Goal: Book appointment/travel/reservation

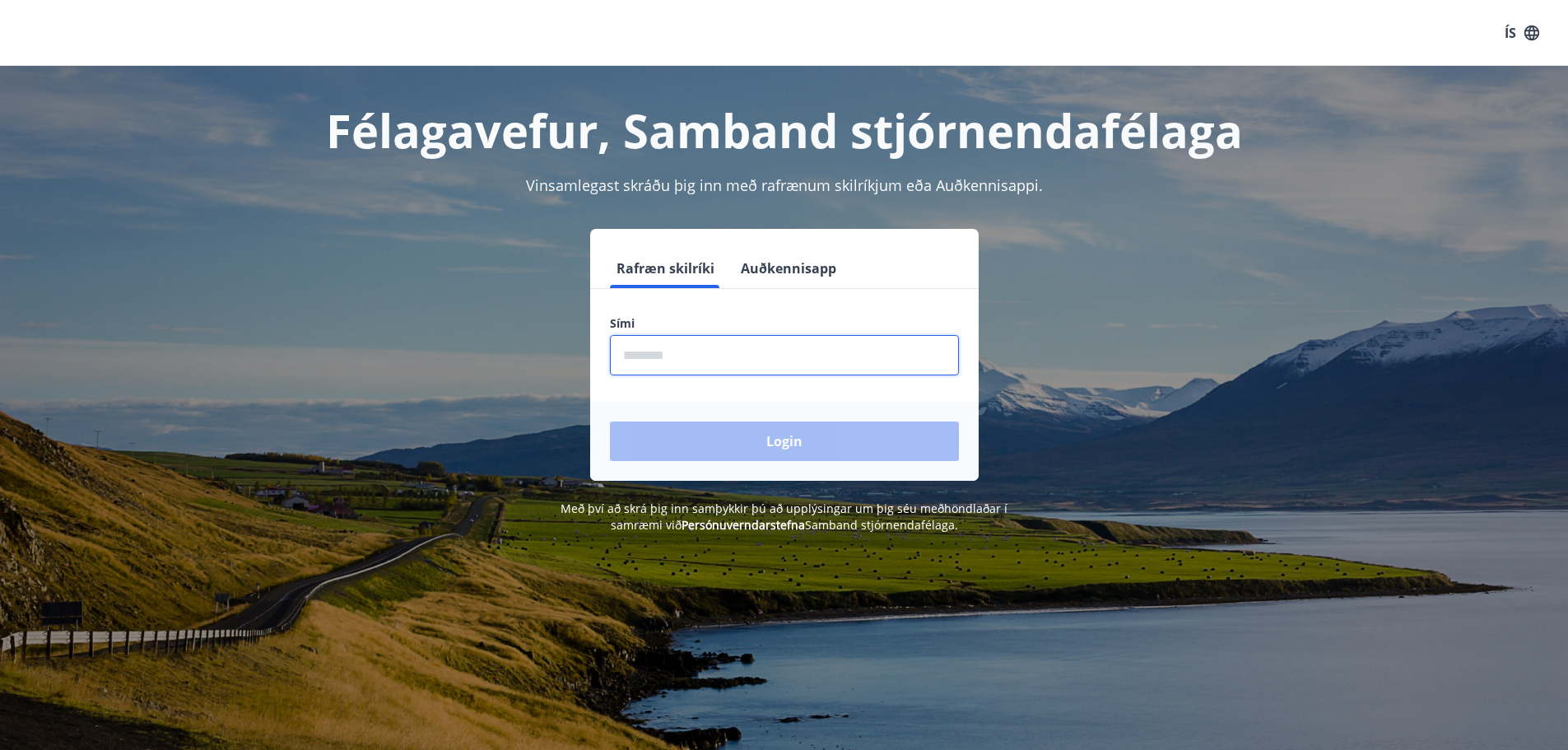
click at [694, 348] on input "phone" at bounding box center [784, 354] width 349 height 40
type input "********"
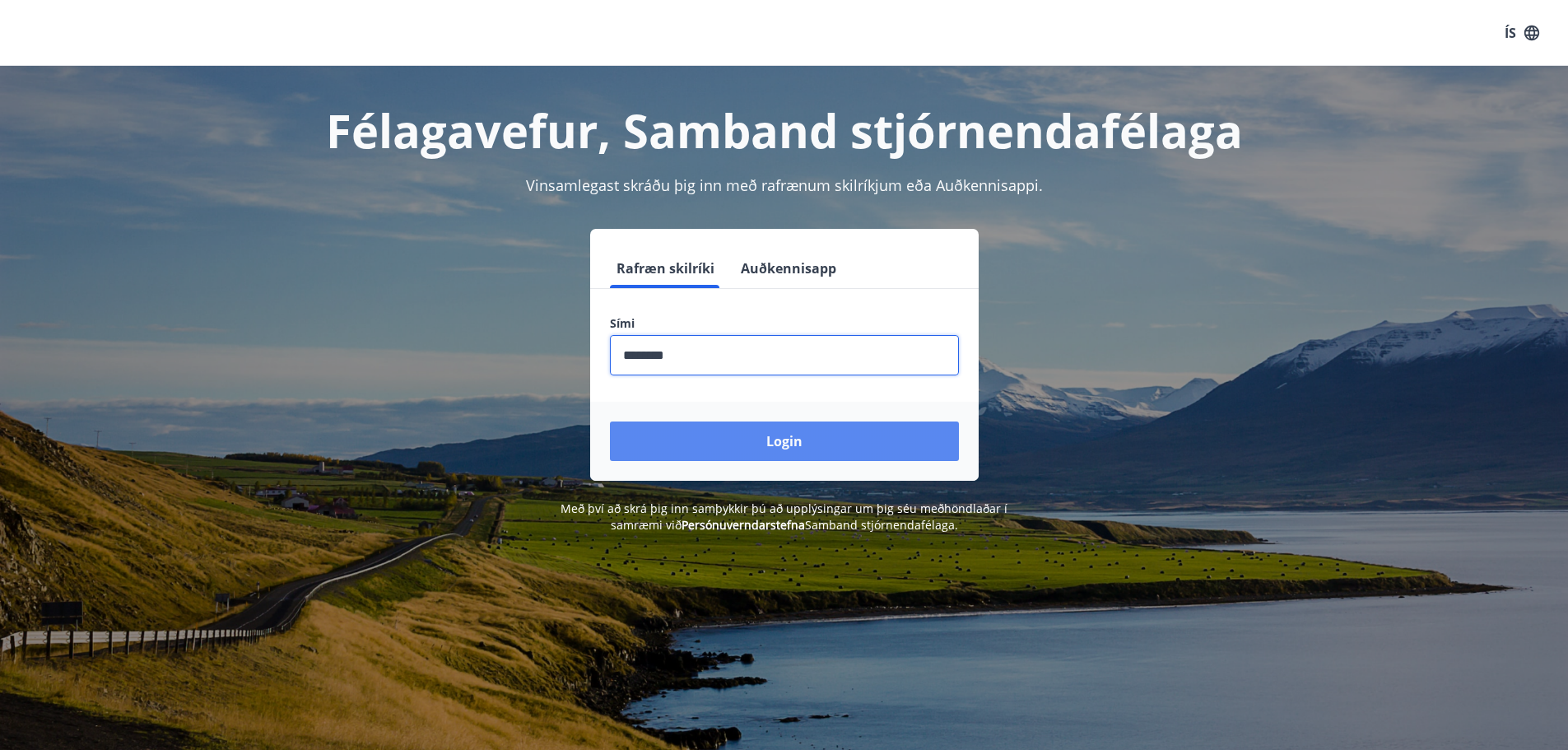
click at [740, 435] on button "Login" at bounding box center [784, 441] width 349 height 39
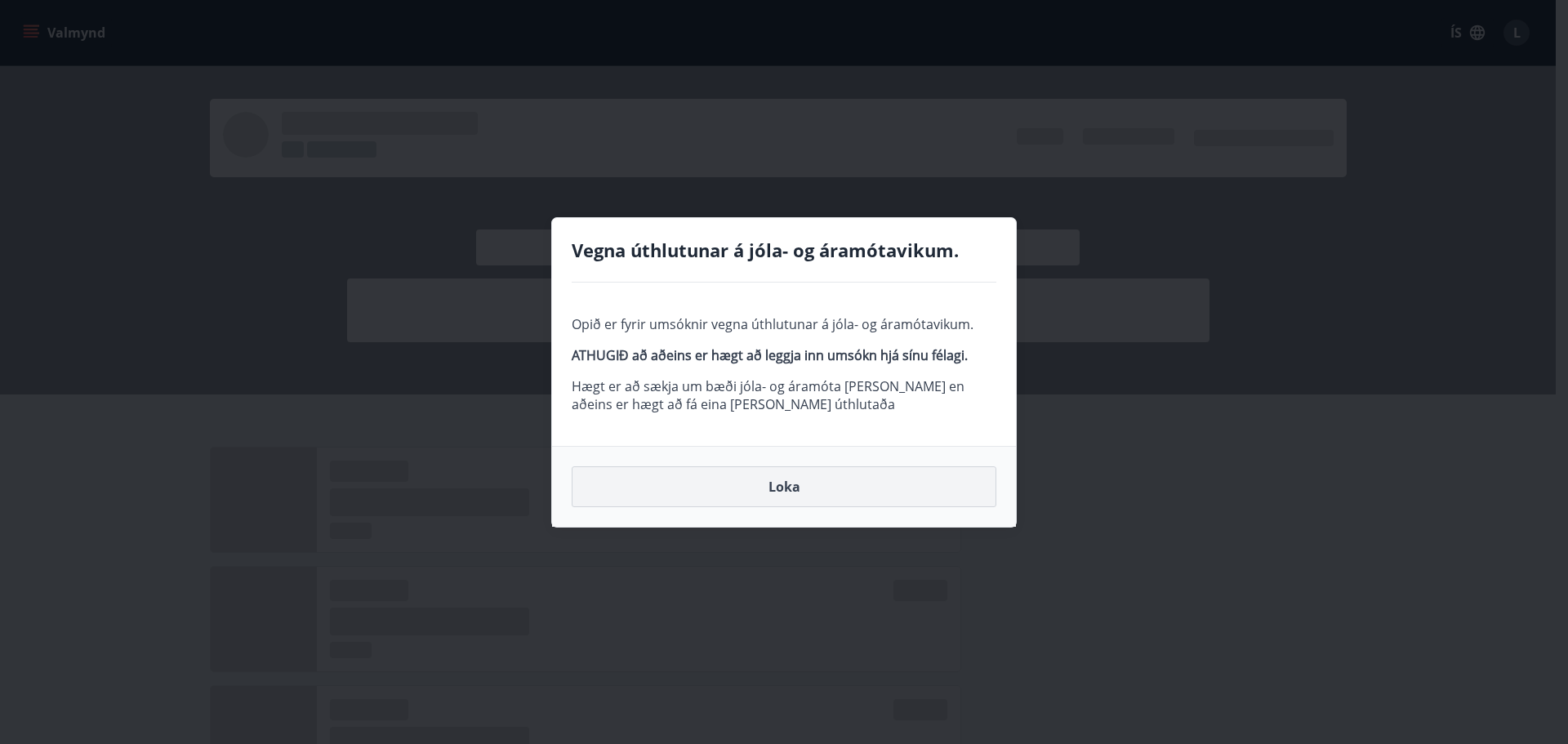
click at [787, 493] on button "Loka" at bounding box center [784, 487] width 425 height 41
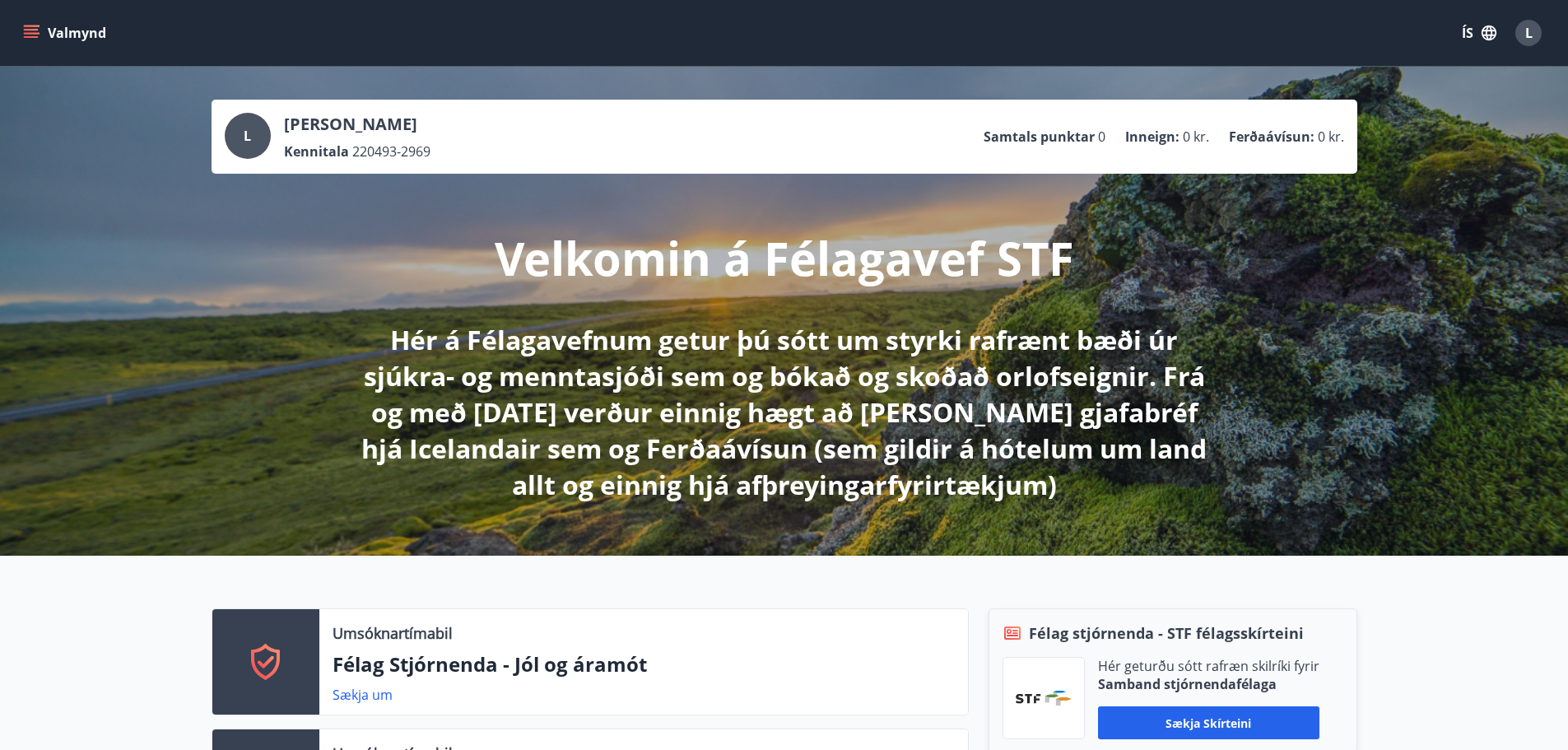
click at [59, 45] on button "Valmynd" at bounding box center [66, 33] width 93 height 30
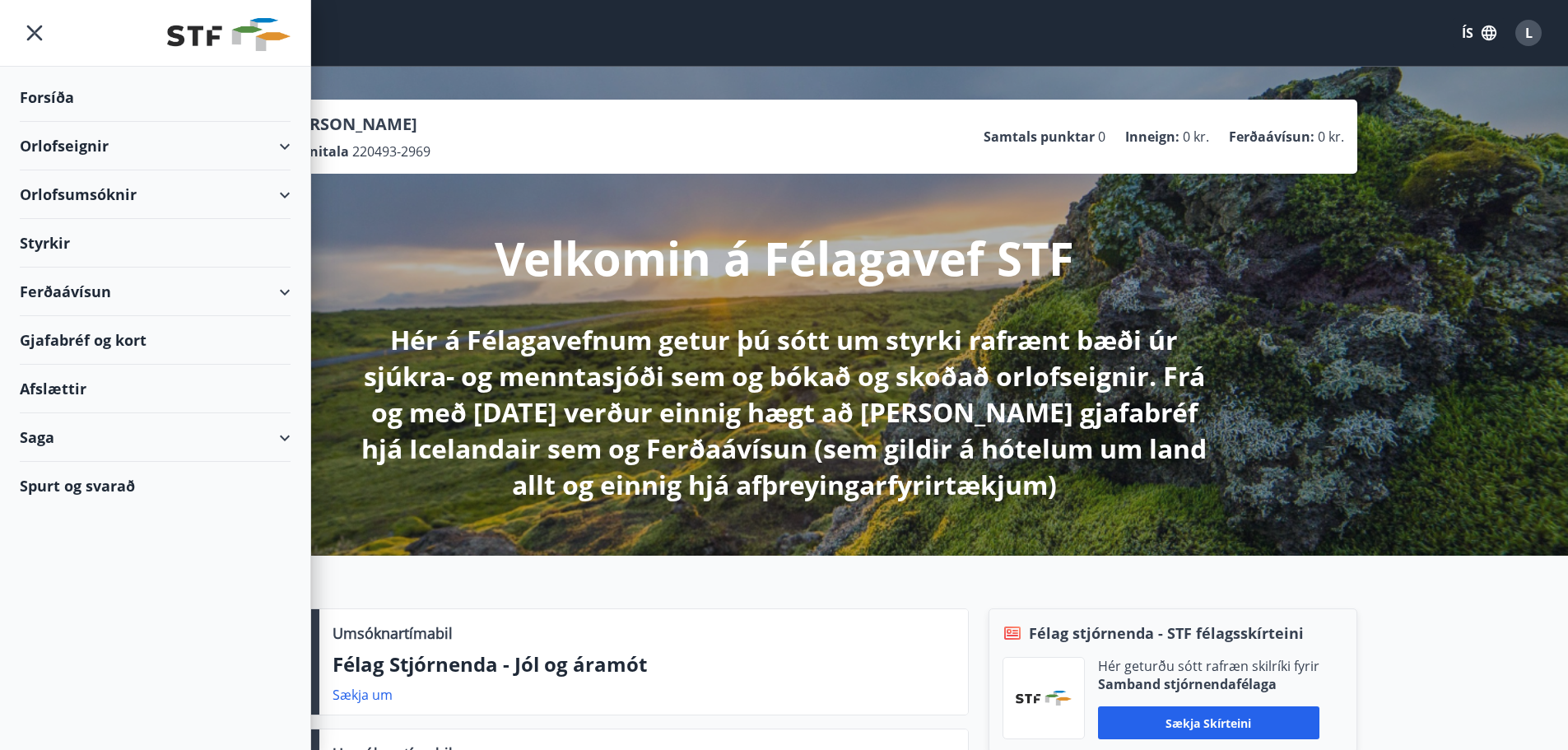
click at [105, 200] on div "Orlofsumsóknir" at bounding box center [155, 195] width 271 height 49
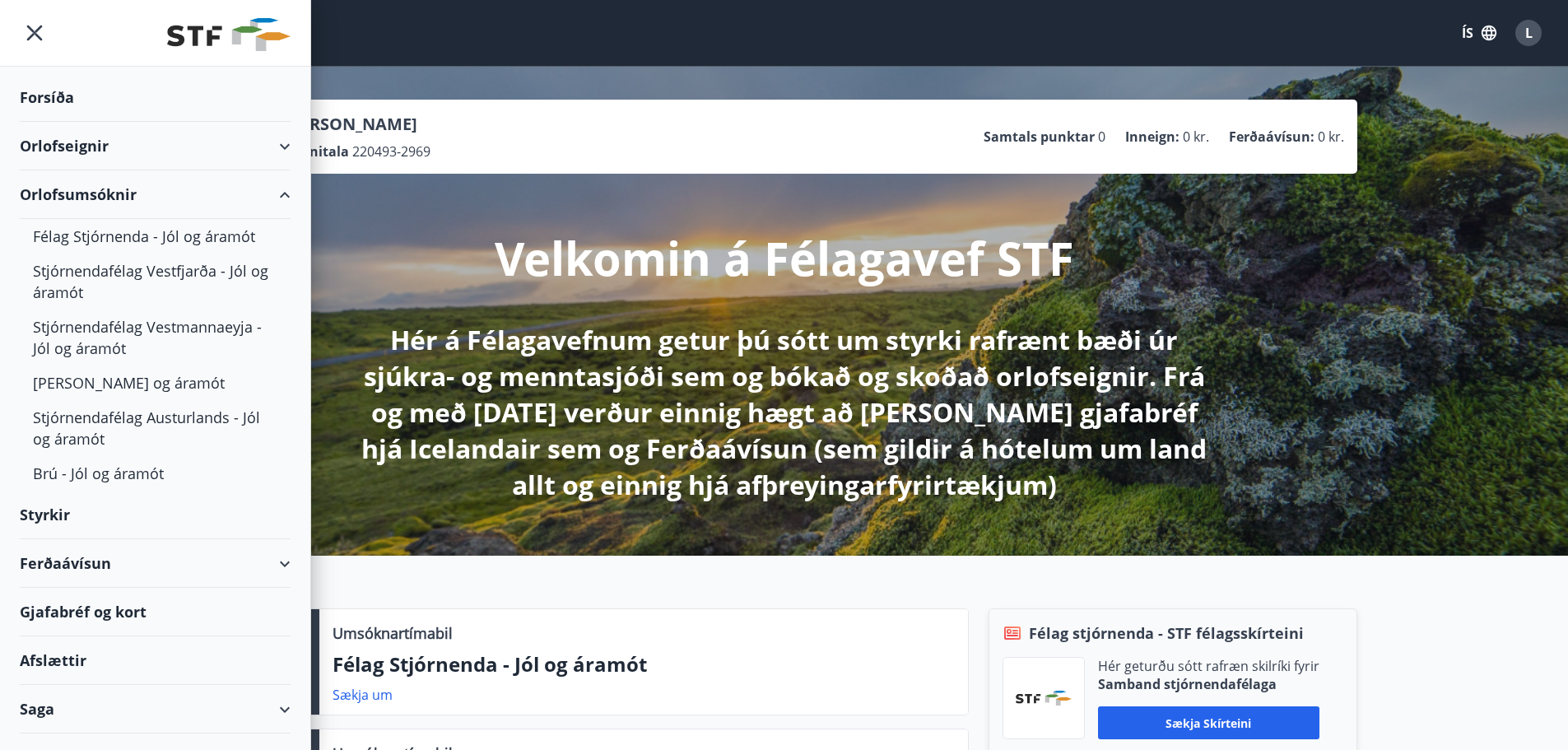
click at [105, 200] on div "Orlofsumsóknir" at bounding box center [155, 195] width 271 height 49
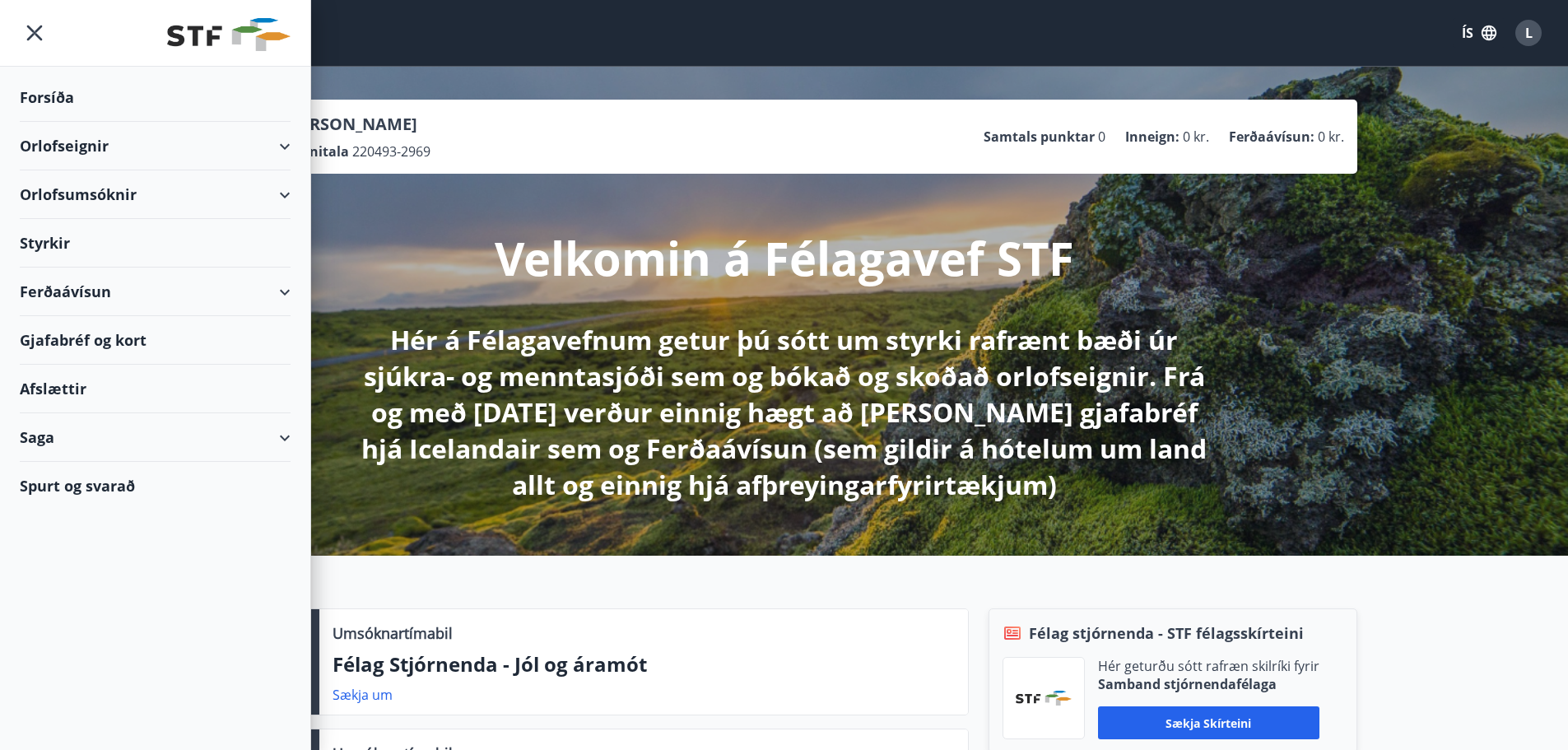
click at [116, 147] on div "Orlofseignir" at bounding box center [155, 146] width 271 height 49
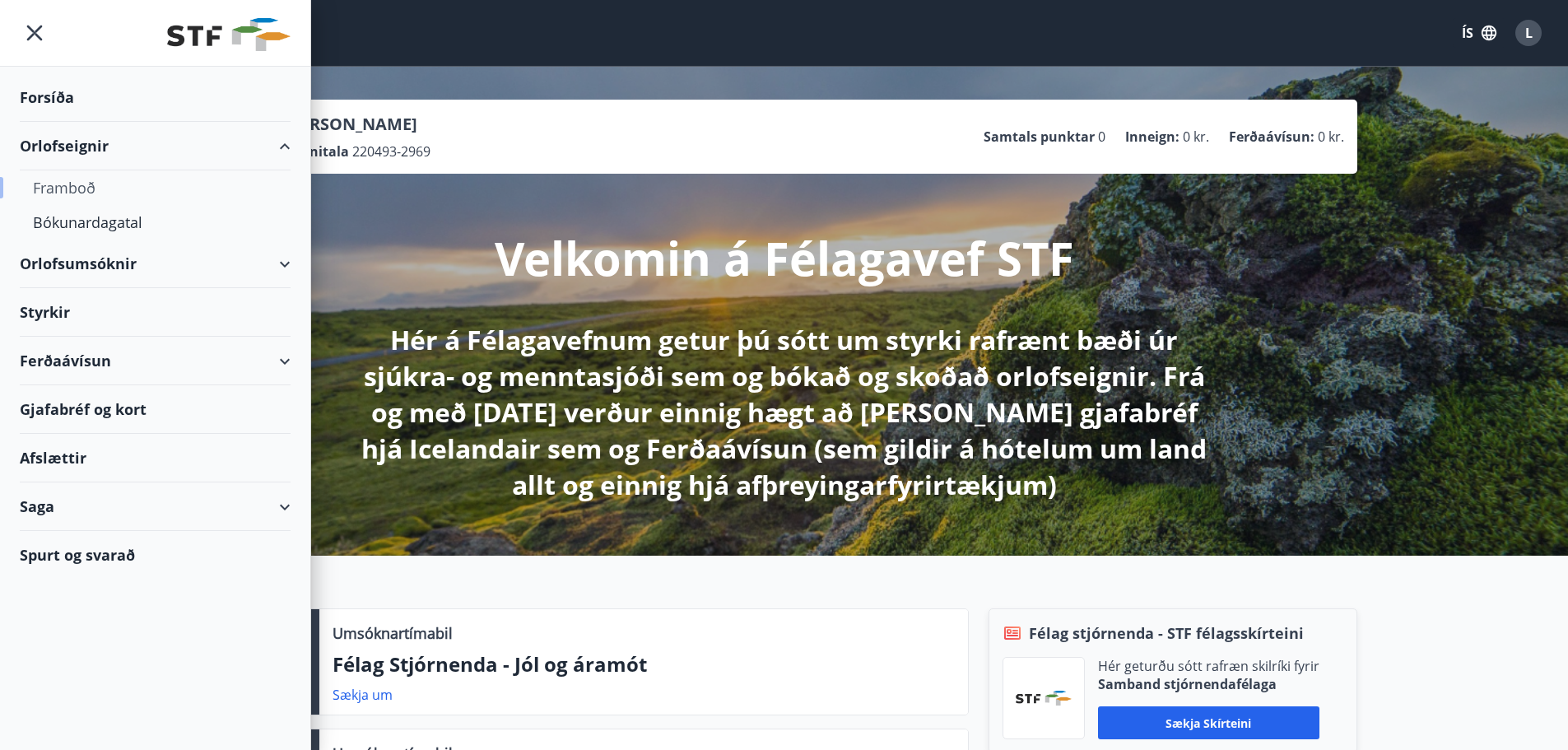
click at [71, 187] on div "Framboð" at bounding box center [155, 188] width 244 height 35
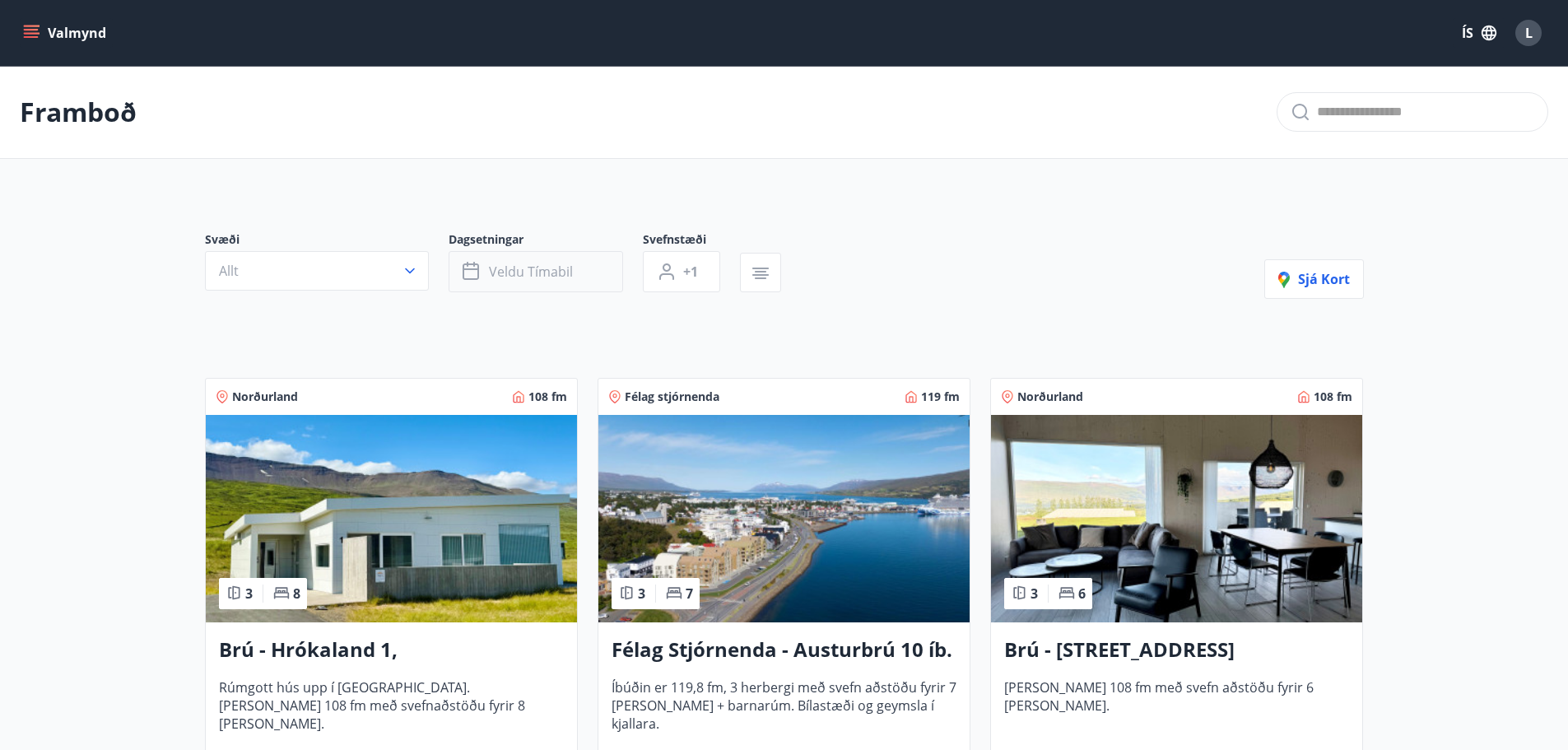
click at [558, 275] on span "Veldu tímabil" at bounding box center [531, 271] width 84 height 18
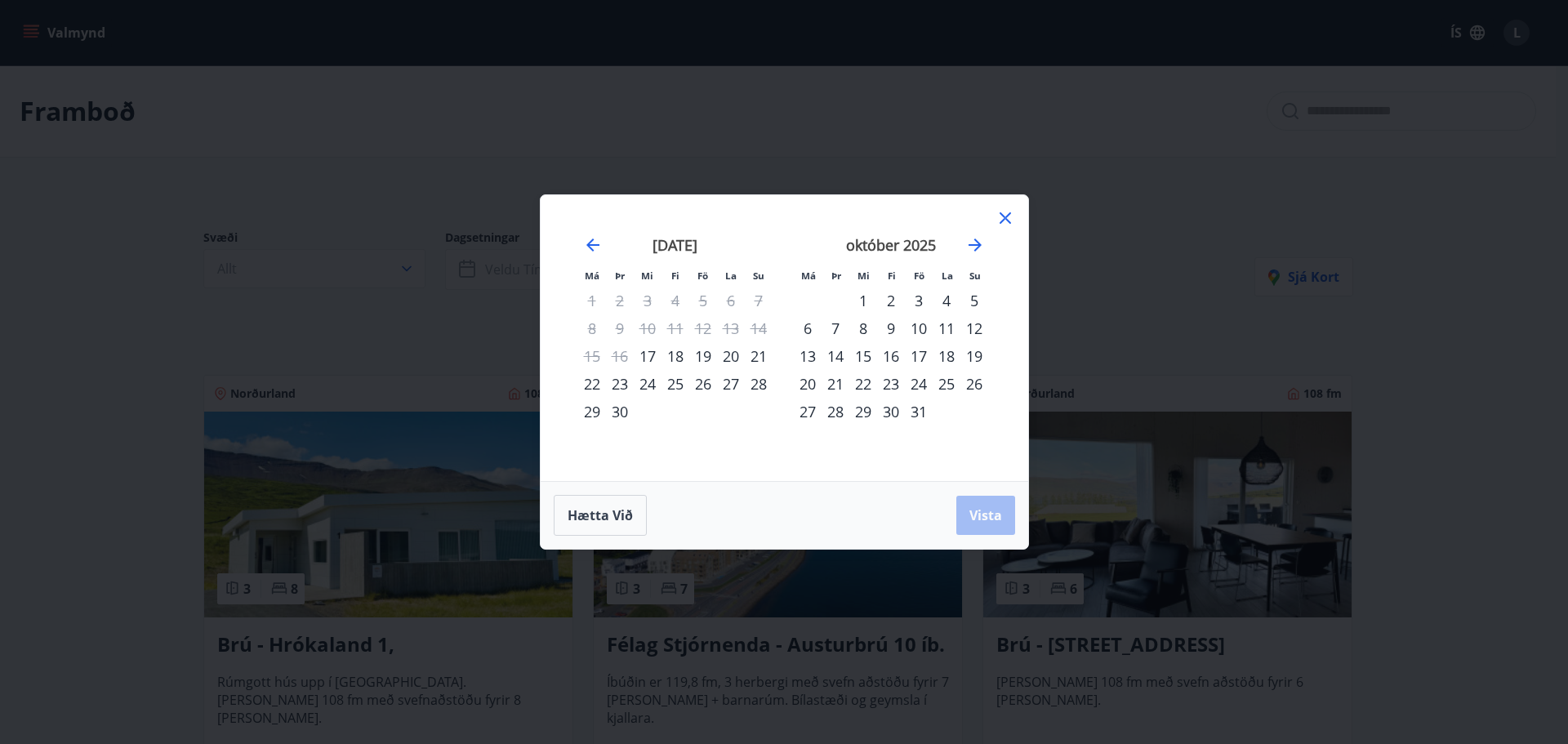
click at [683, 361] on div "18" at bounding box center [676, 356] width 28 height 28
click at [755, 360] on div "21" at bounding box center [759, 356] width 28 height 28
click at [989, 510] on span "Vista" at bounding box center [985, 515] width 32 height 18
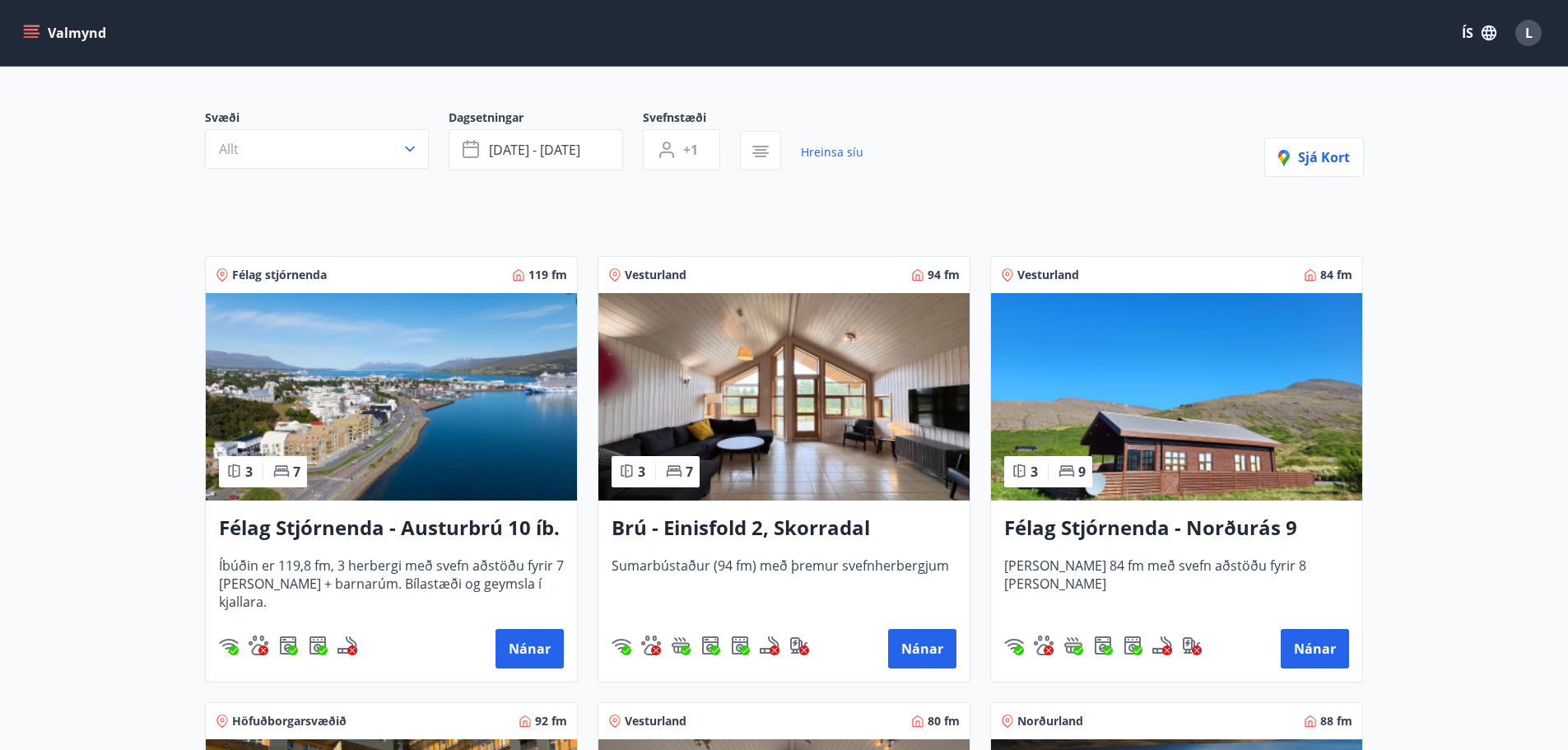
scroll to position [247, 0]
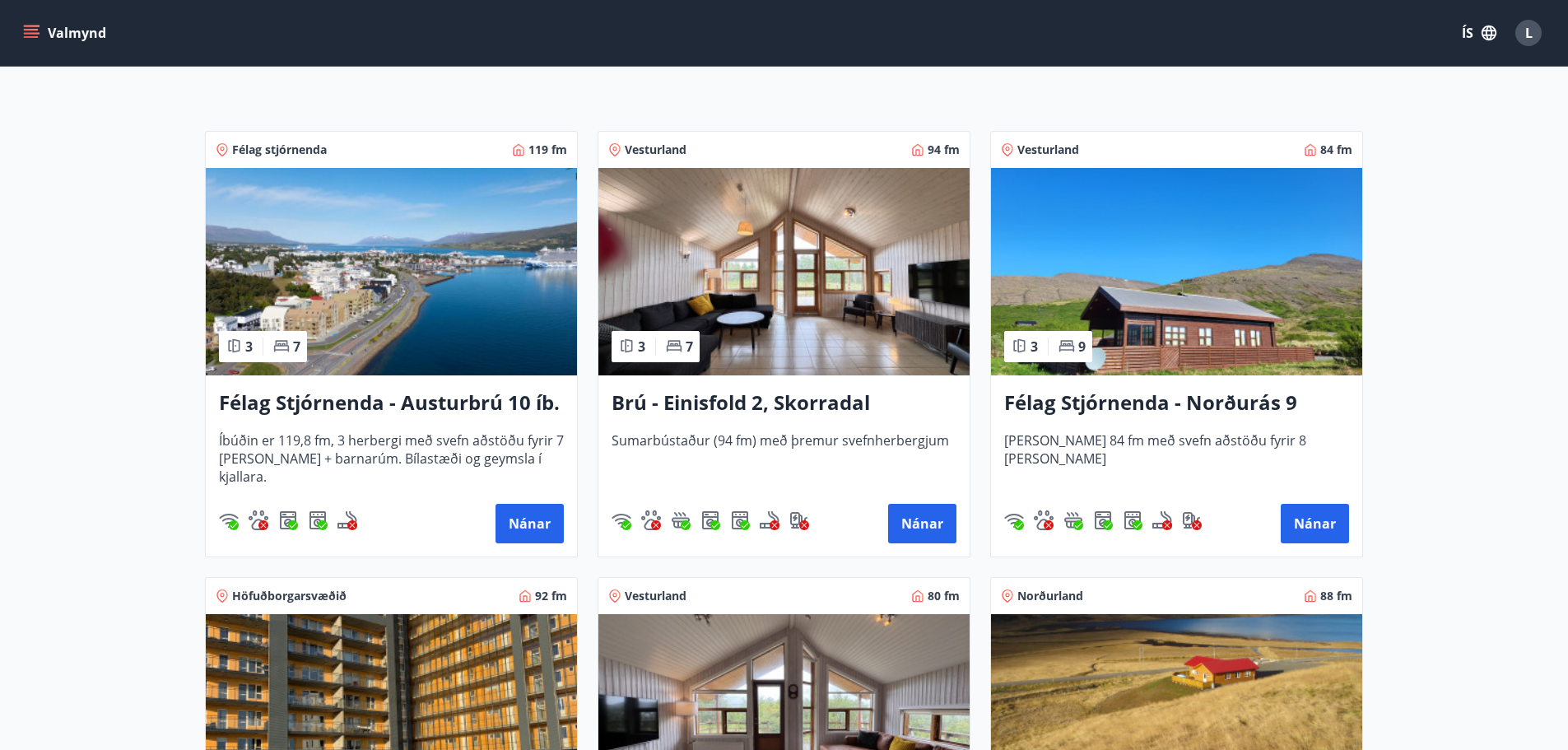
click at [1104, 396] on h3 "Félag Stjórnenda - Norðurás 9" at bounding box center [1177, 404] width 345 height 30
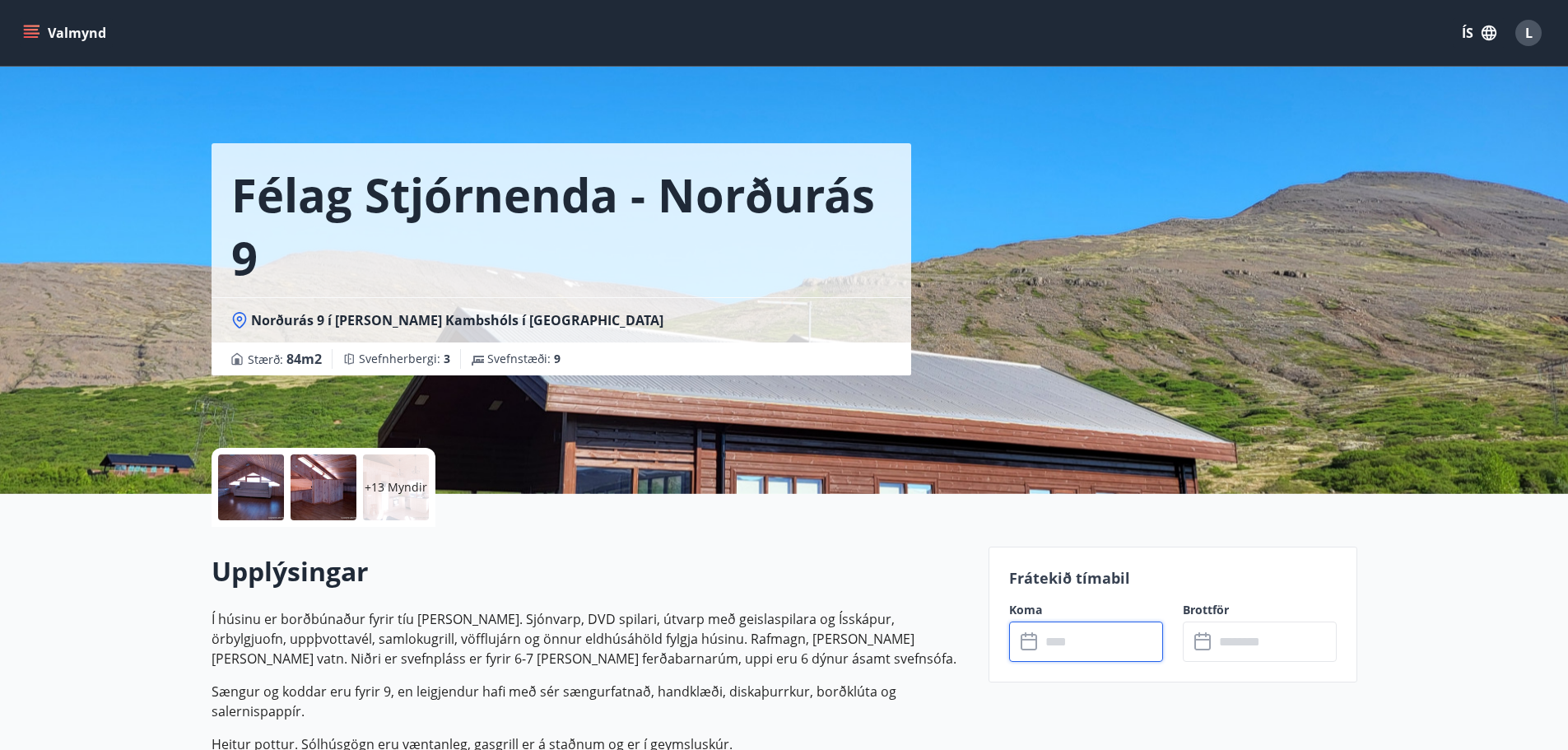
click at [1052, 631] on input "text" at bounding box center [1101, 641] width 122 height 40
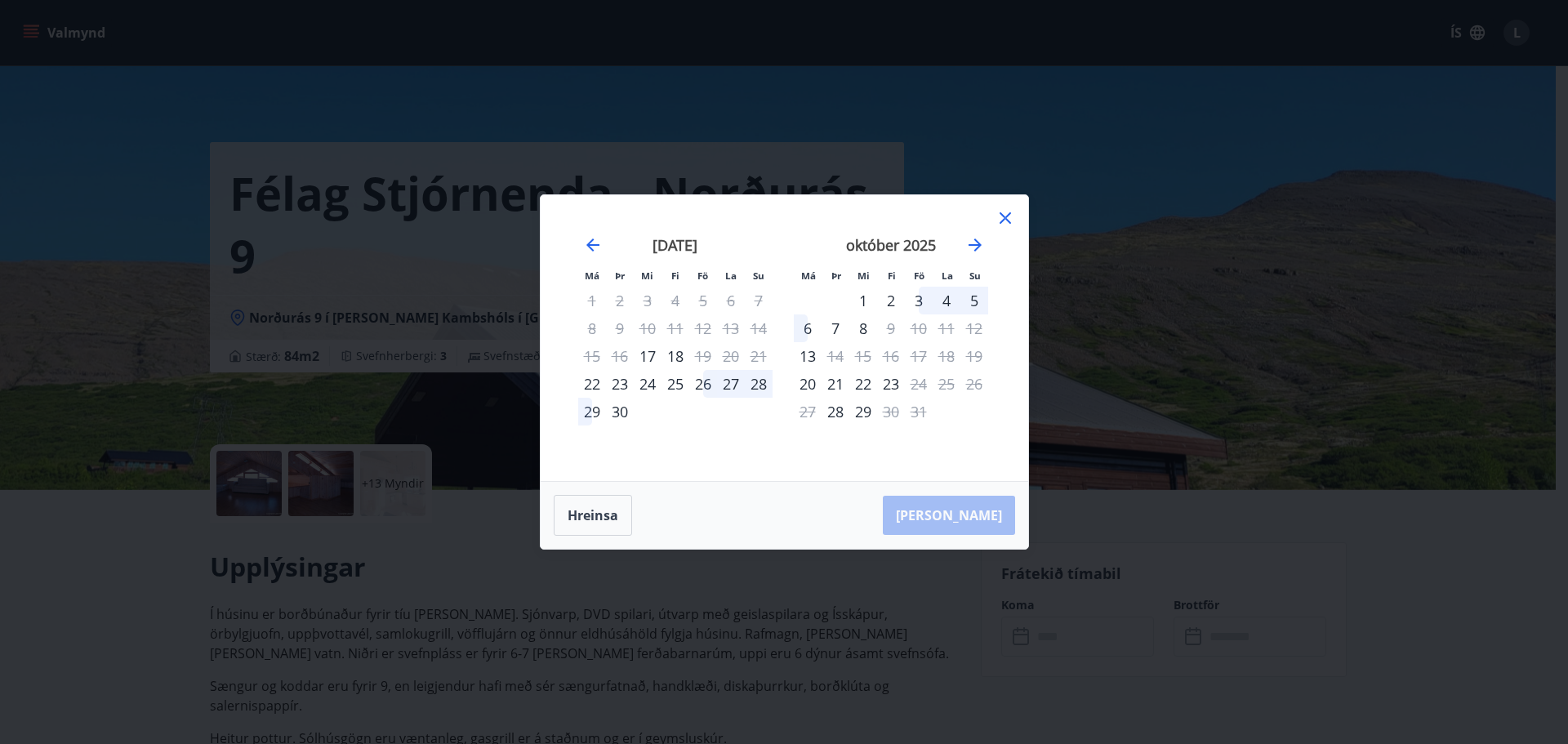
click at [682, 385] on div "25" at bounding box center [676, 384] width 28 height 28
click at [756, 386] on div "28" at bounding box center [759, 384] width 28 height 28
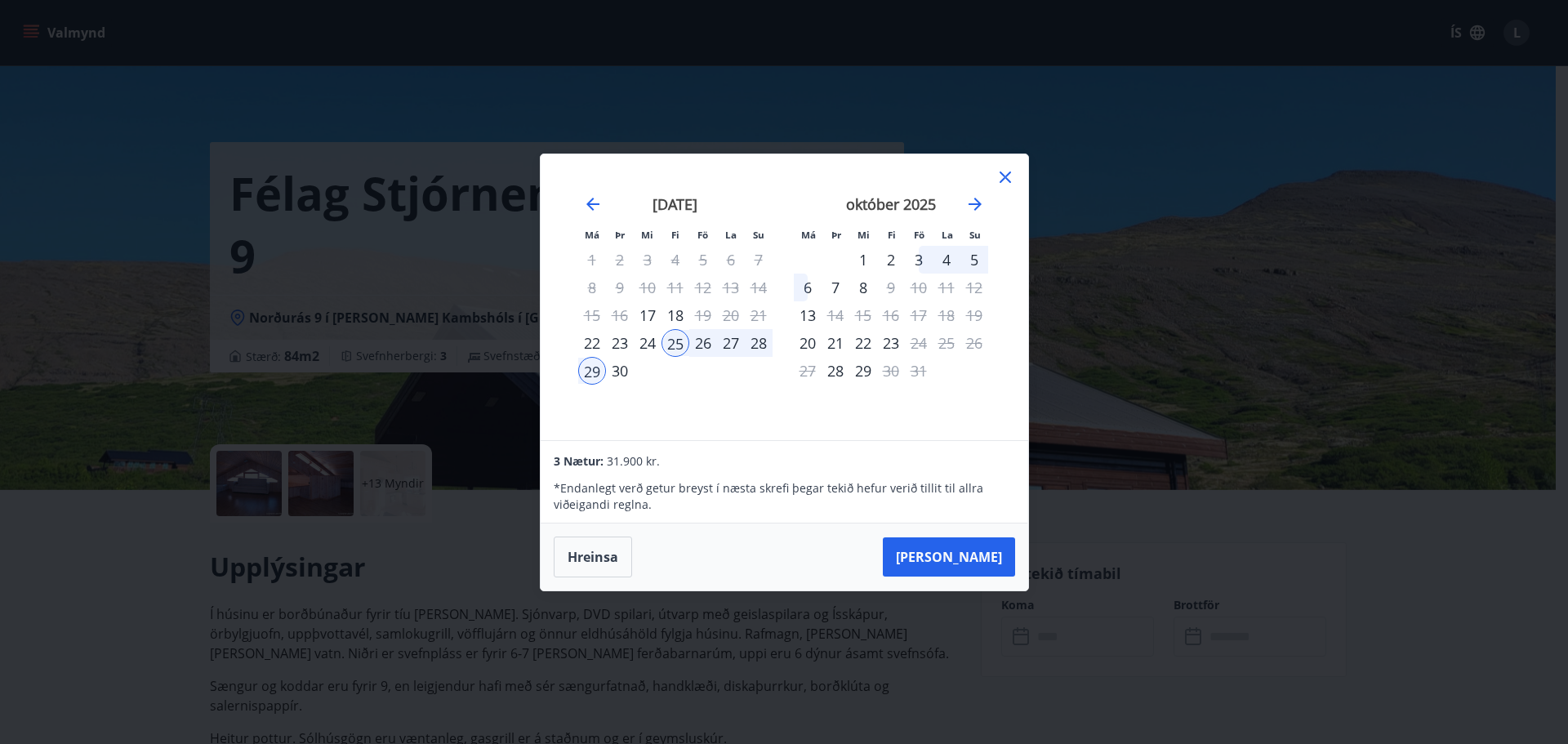
click at [1004, 181] on icon at bounding box center [1005, 177] width 19 height 19
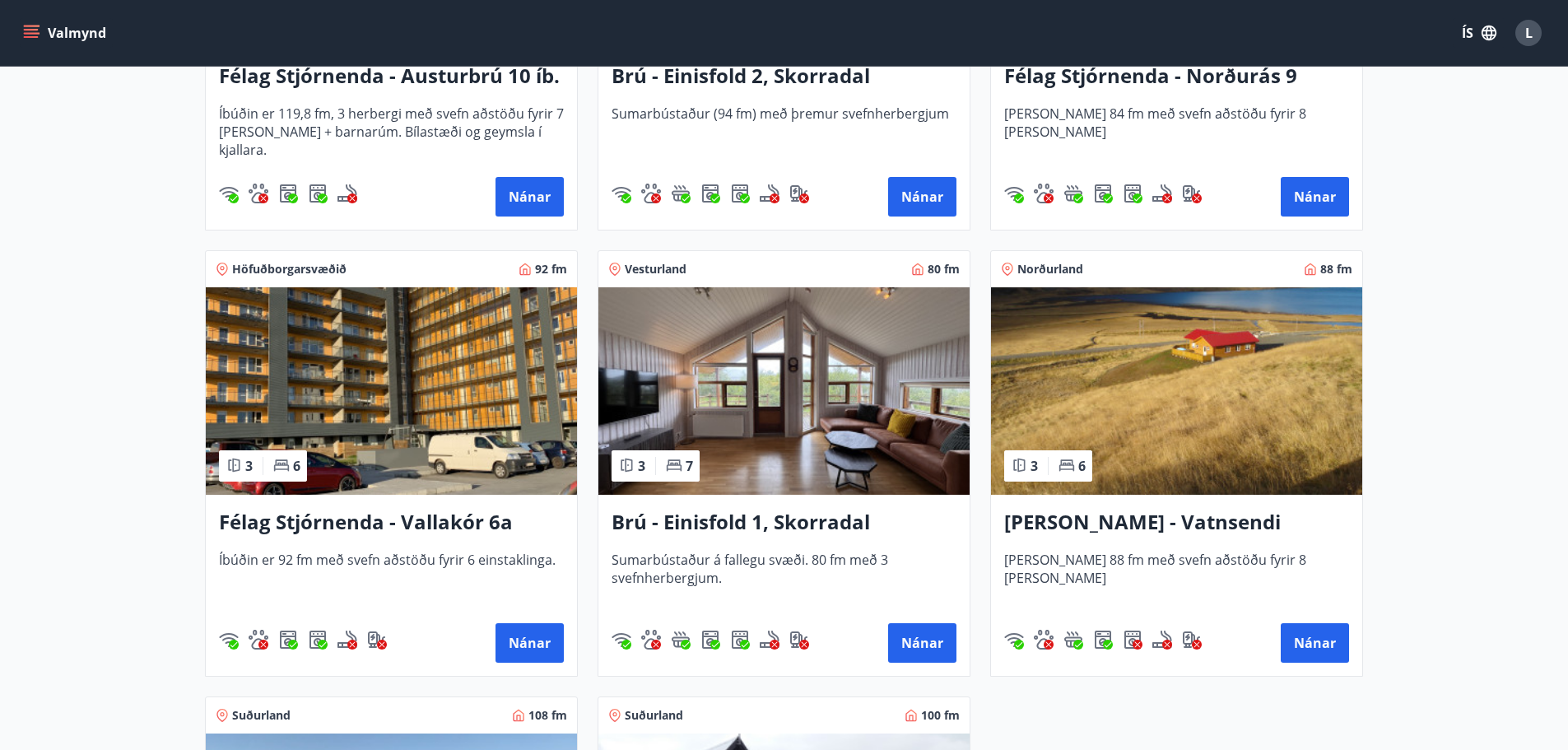
scroll to position [576, 0]
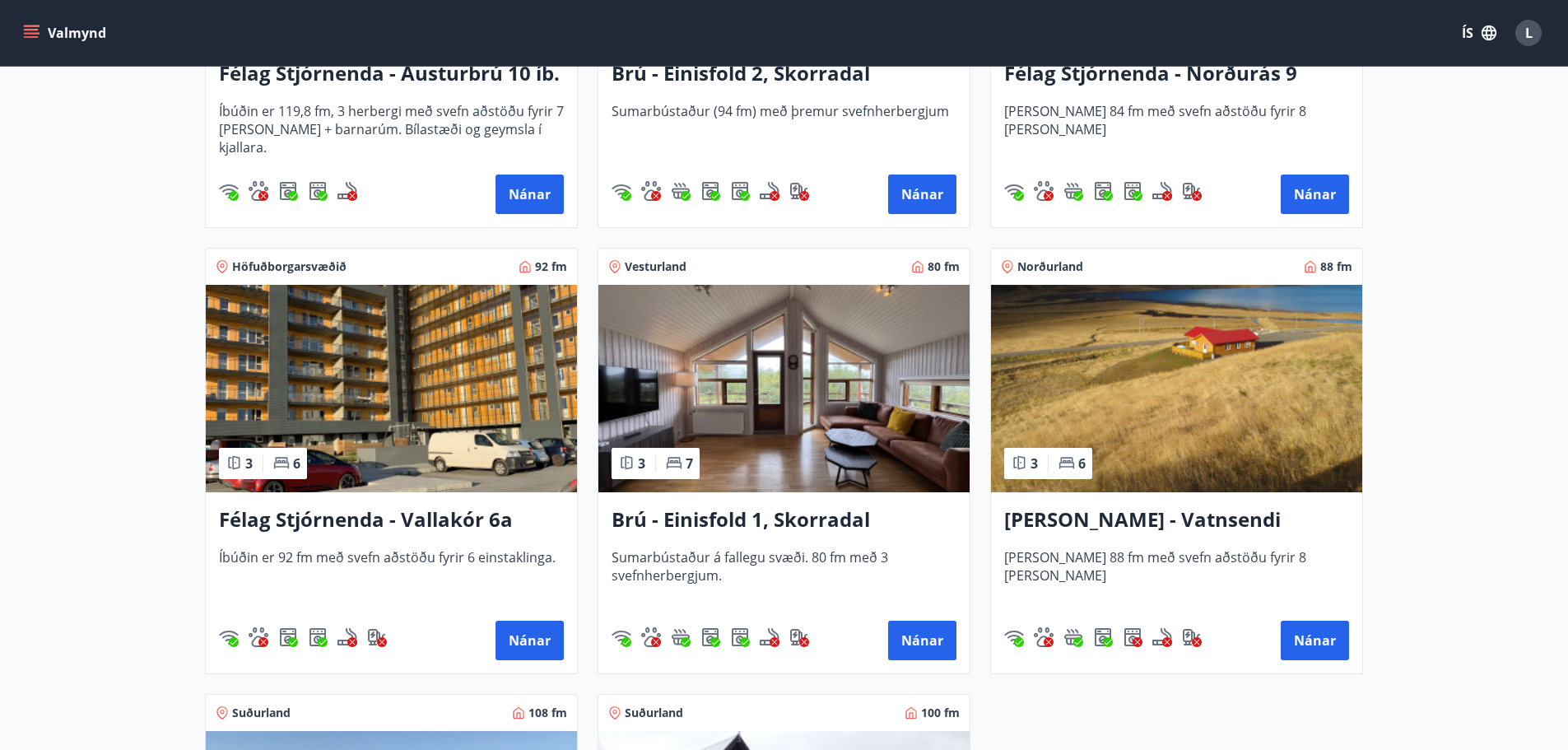
click at [808, 422] on img at bounding box center [784, 388] width 371 height 207
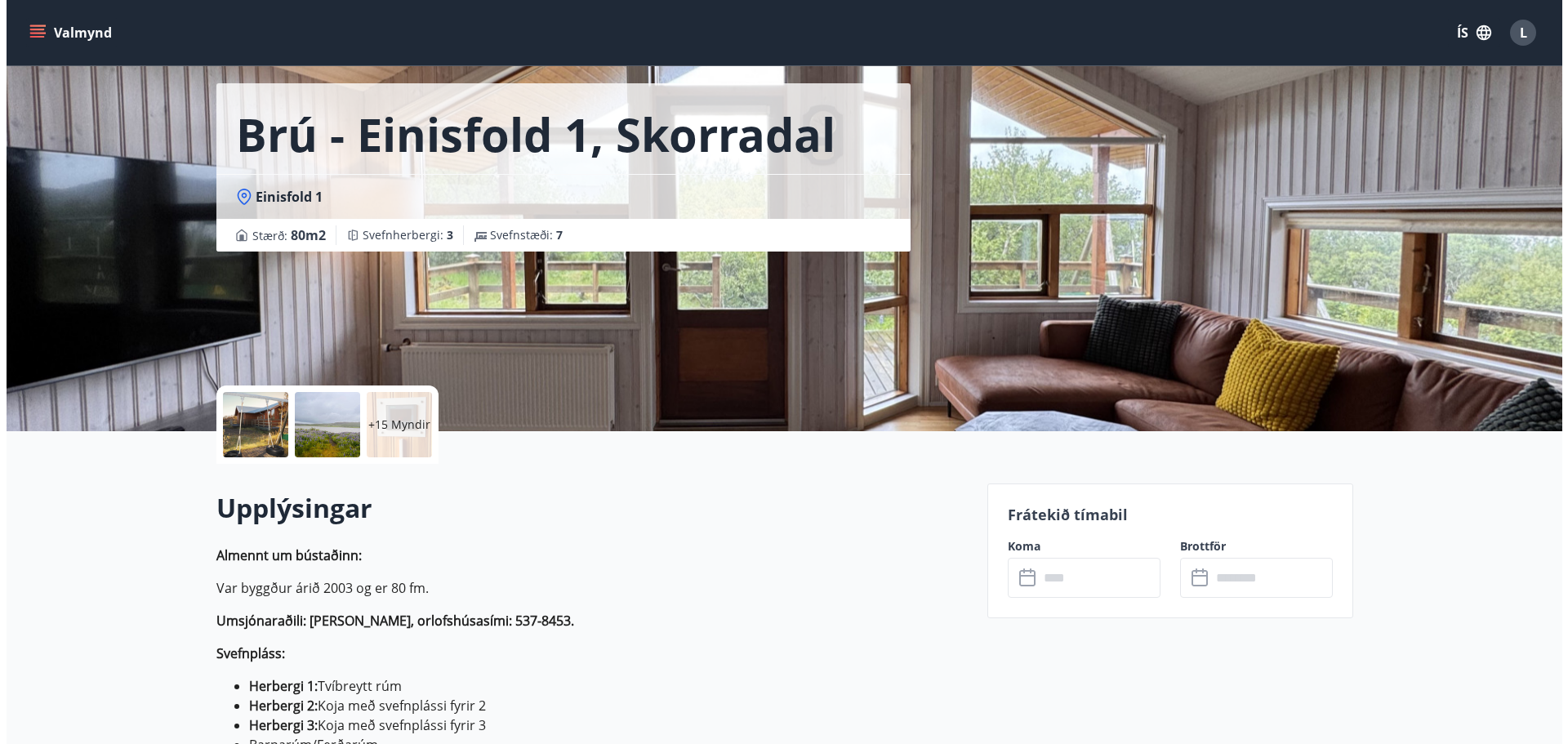
scroll to position [408, 0]
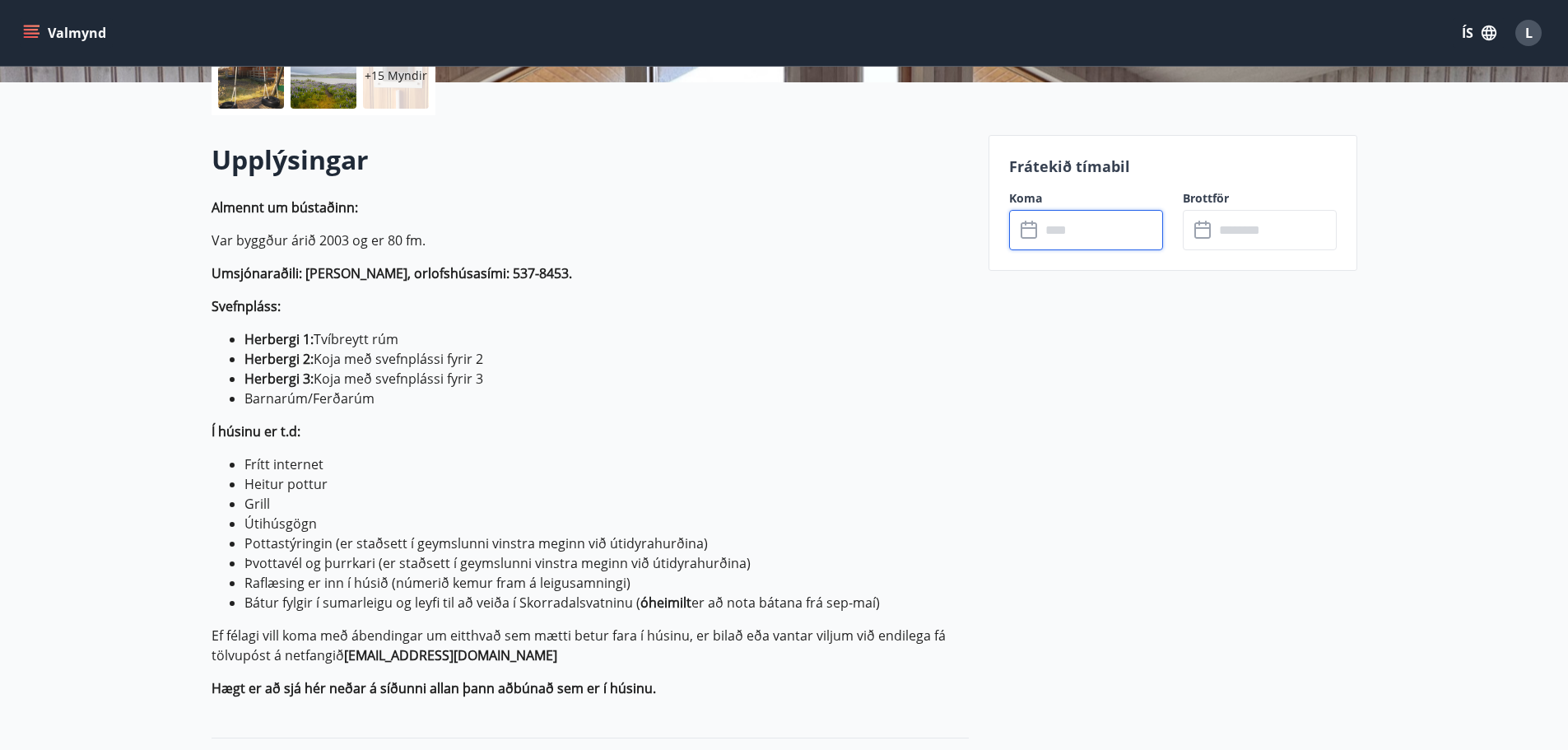
click at [1074, 228] on input "text" at bounding box center [1101, 229] width 122 height 40
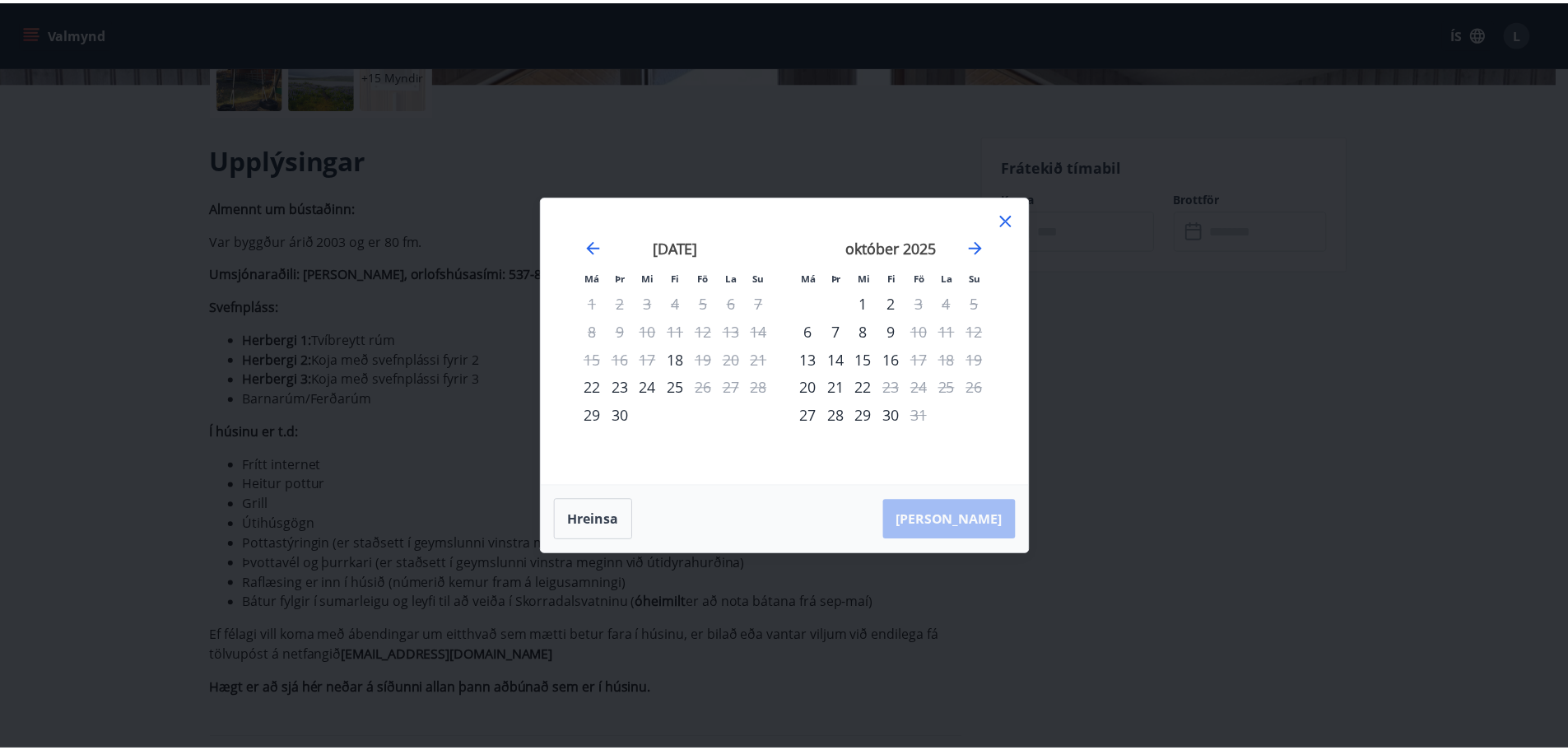
scroll to position [3, 0]
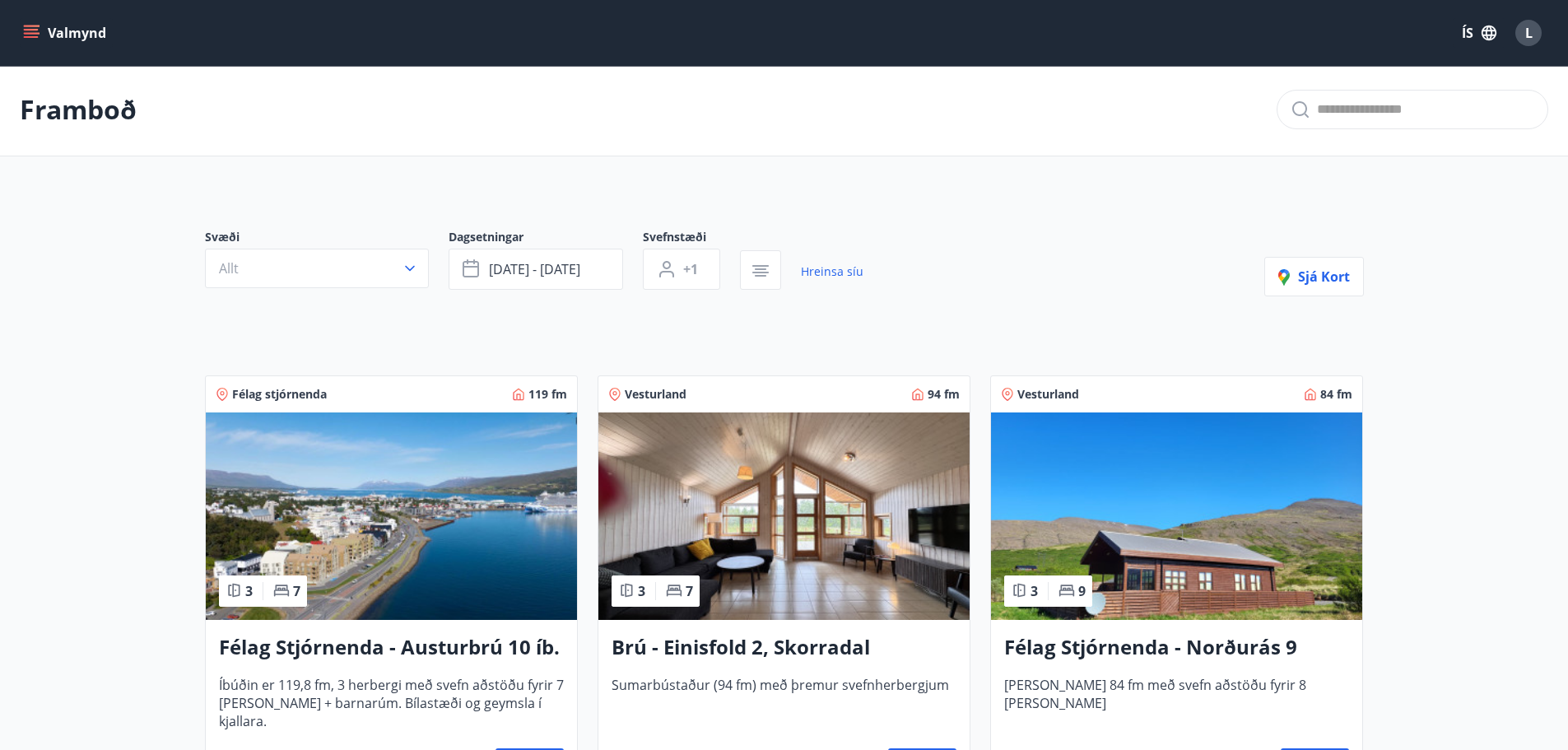
click at [832, 584] on img at bounding box center [784, 516] width 371 height 207
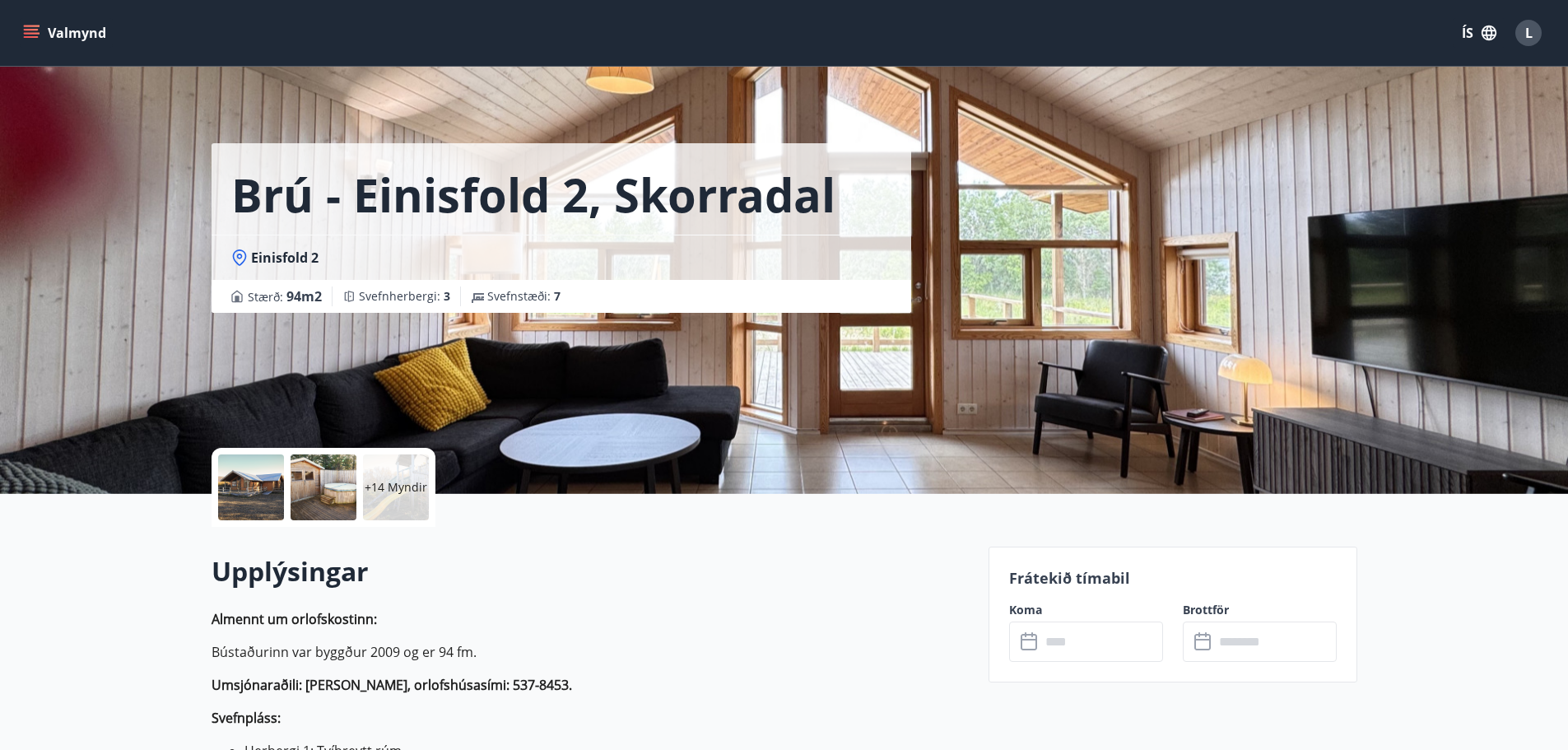
click at [1062, 654] on input "text" at bounding box center [1101, 641] width 122 height 40
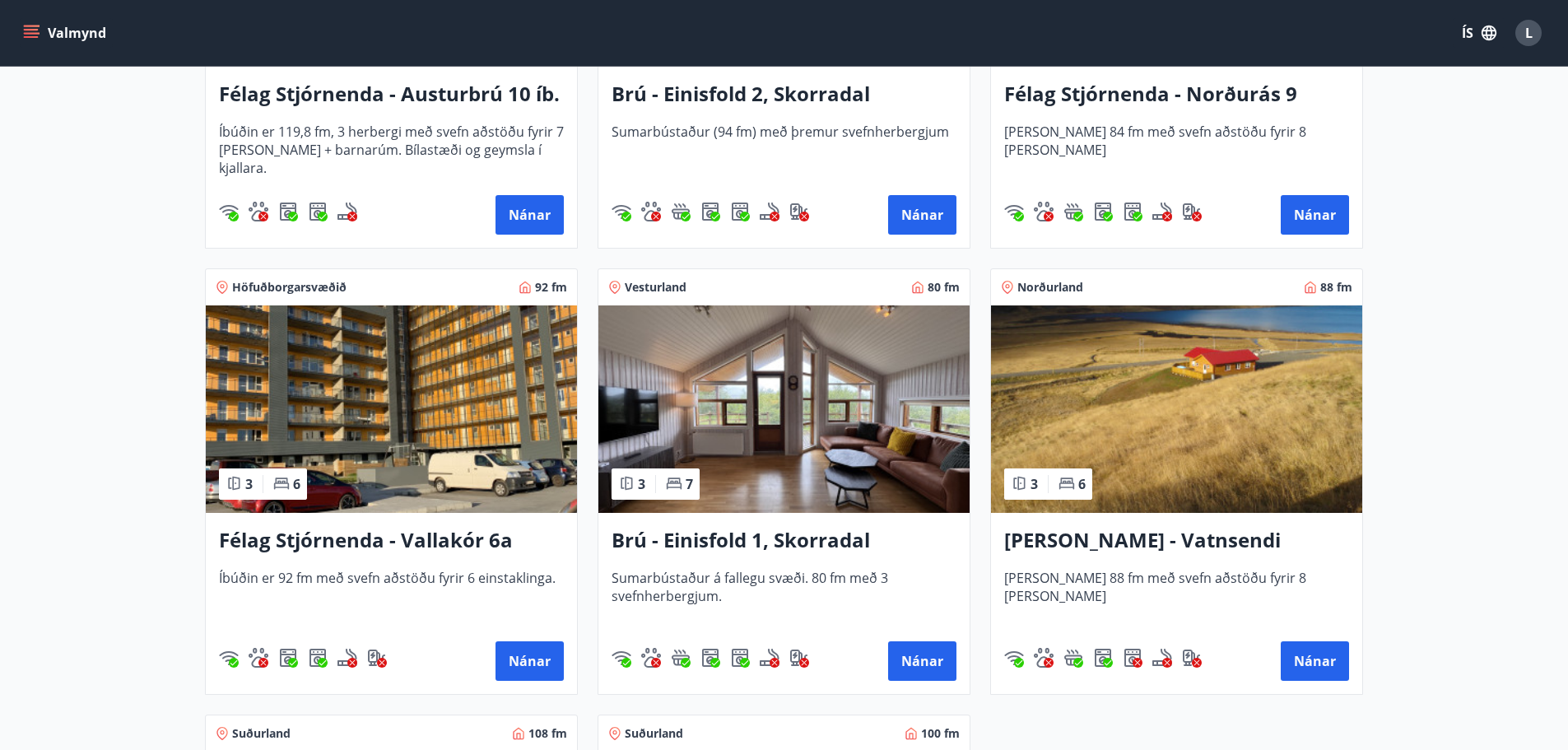
scroll to position [576, 0]
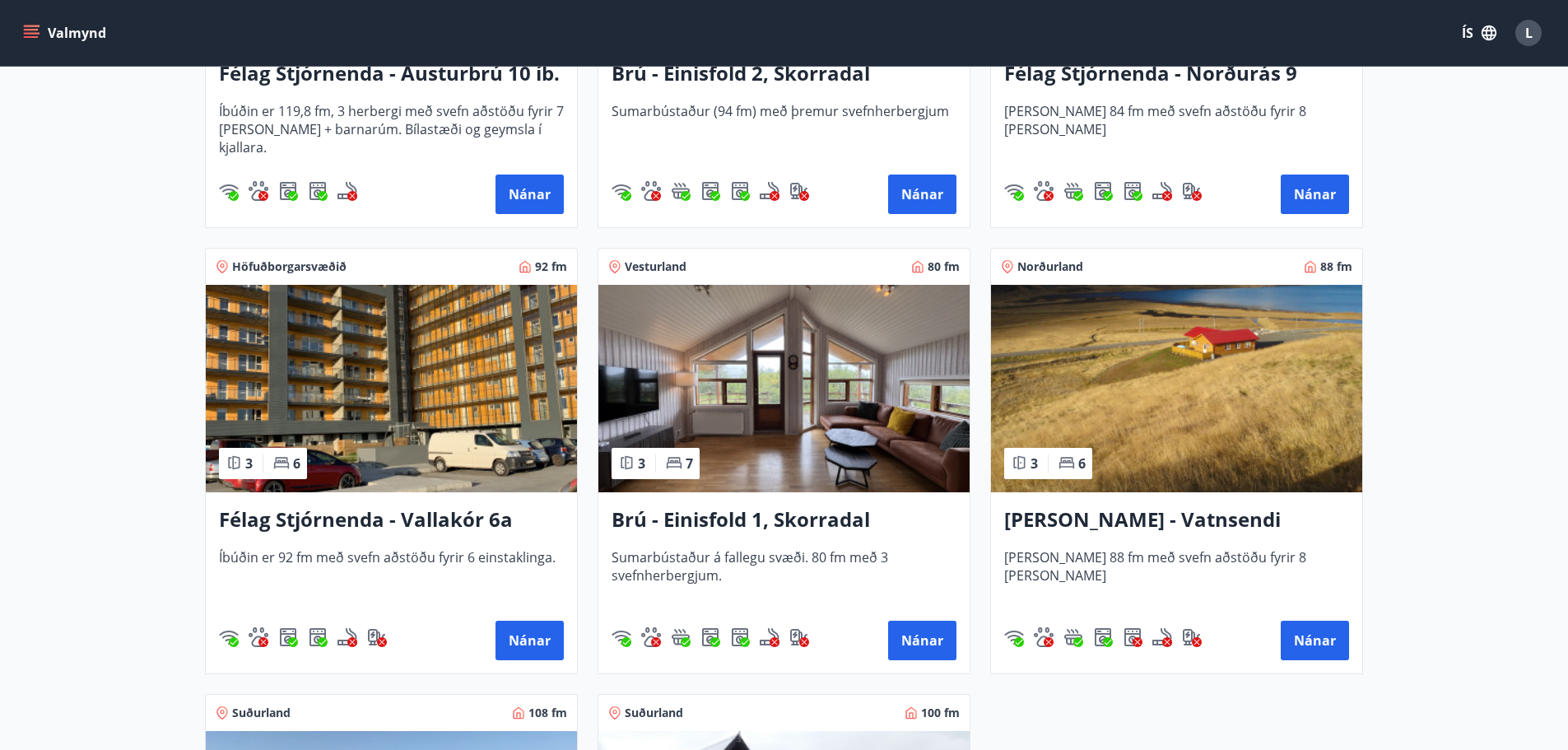
click at [1206, 463] on img at bounding box center [1176, 388] width 371 height 207
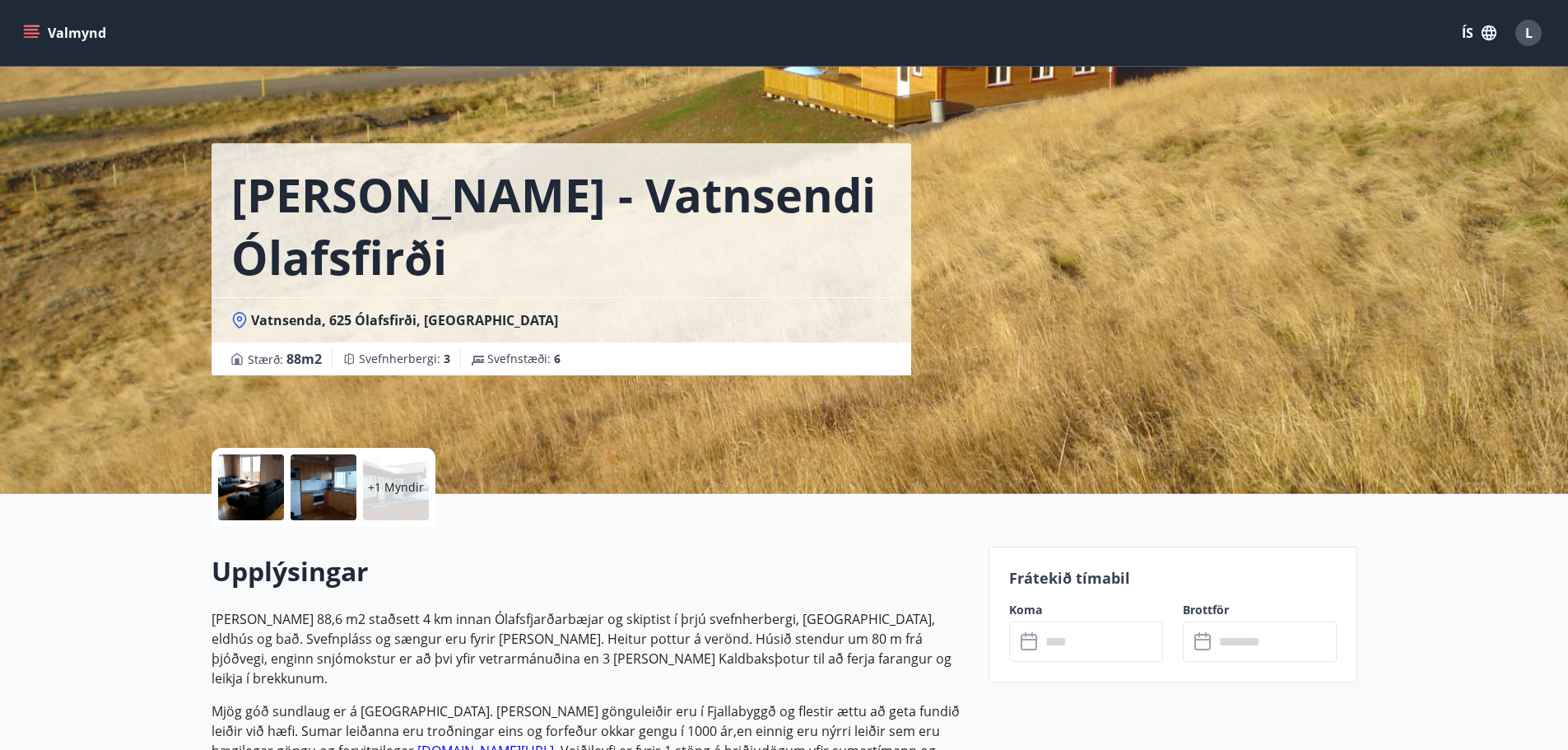
click at [1056, 645] on input "text" at bounding box center [1101, 641] width 122 height 40
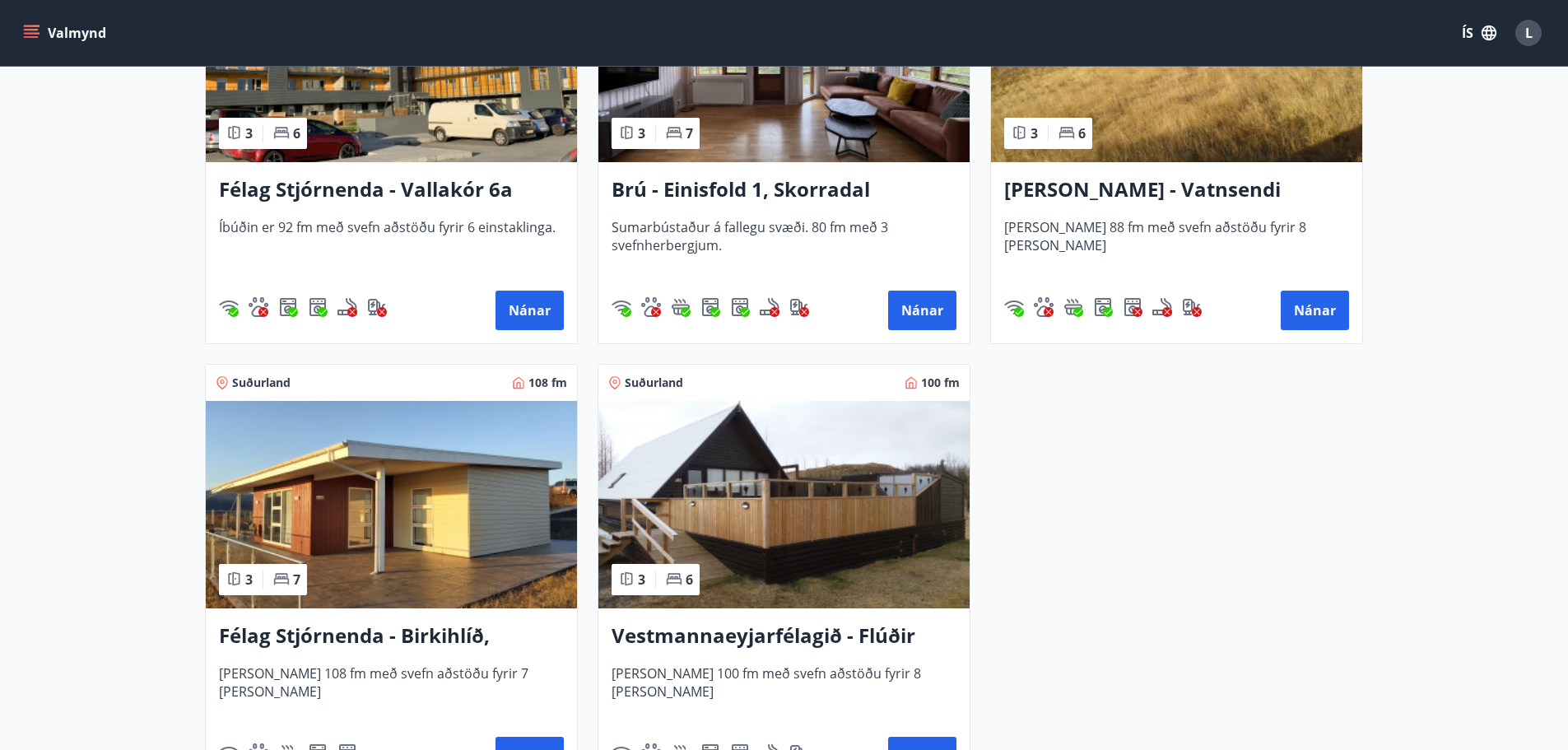
scroll to position [908, 0]
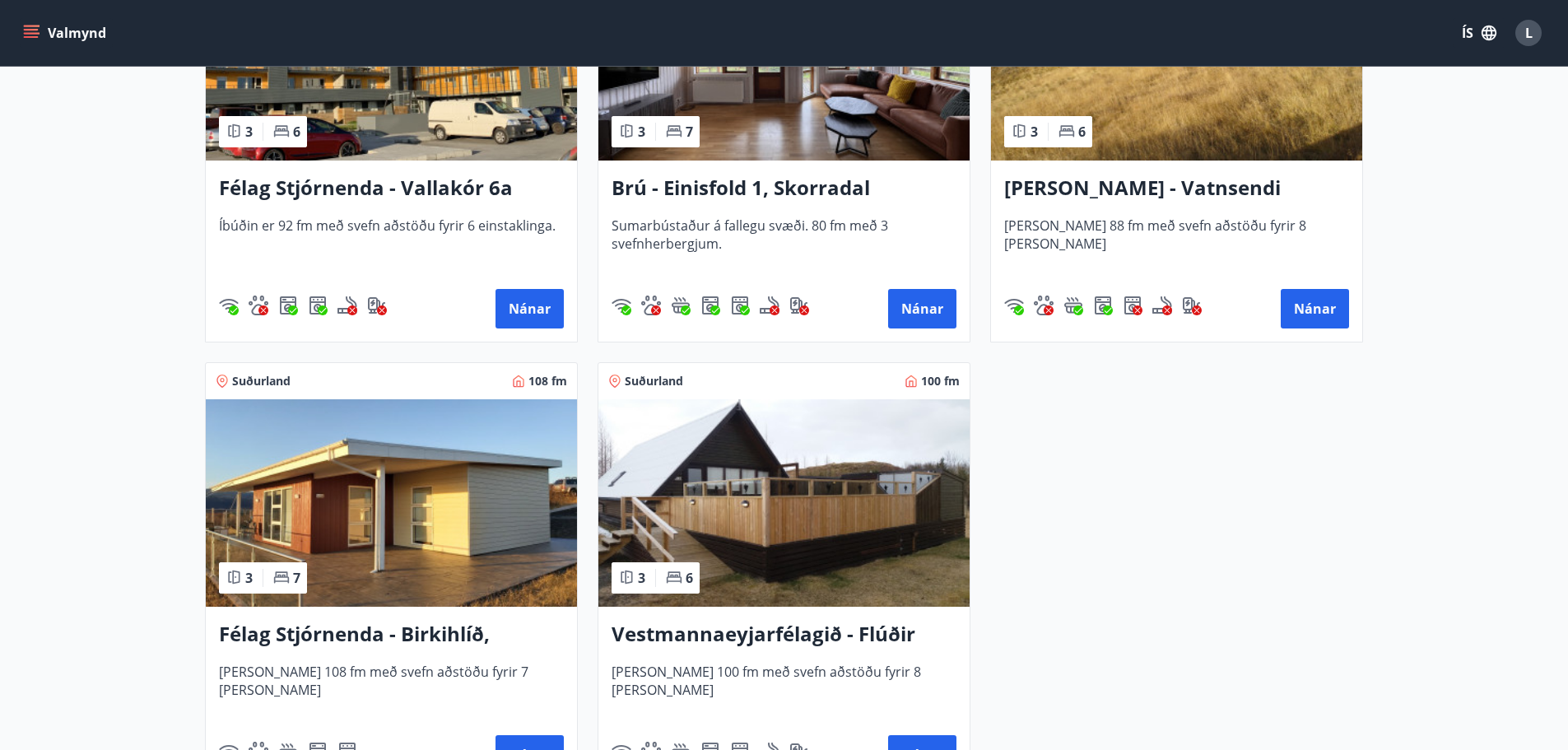
click at [810, 567] on img at bounding box center [784, 503] width 371 height 207
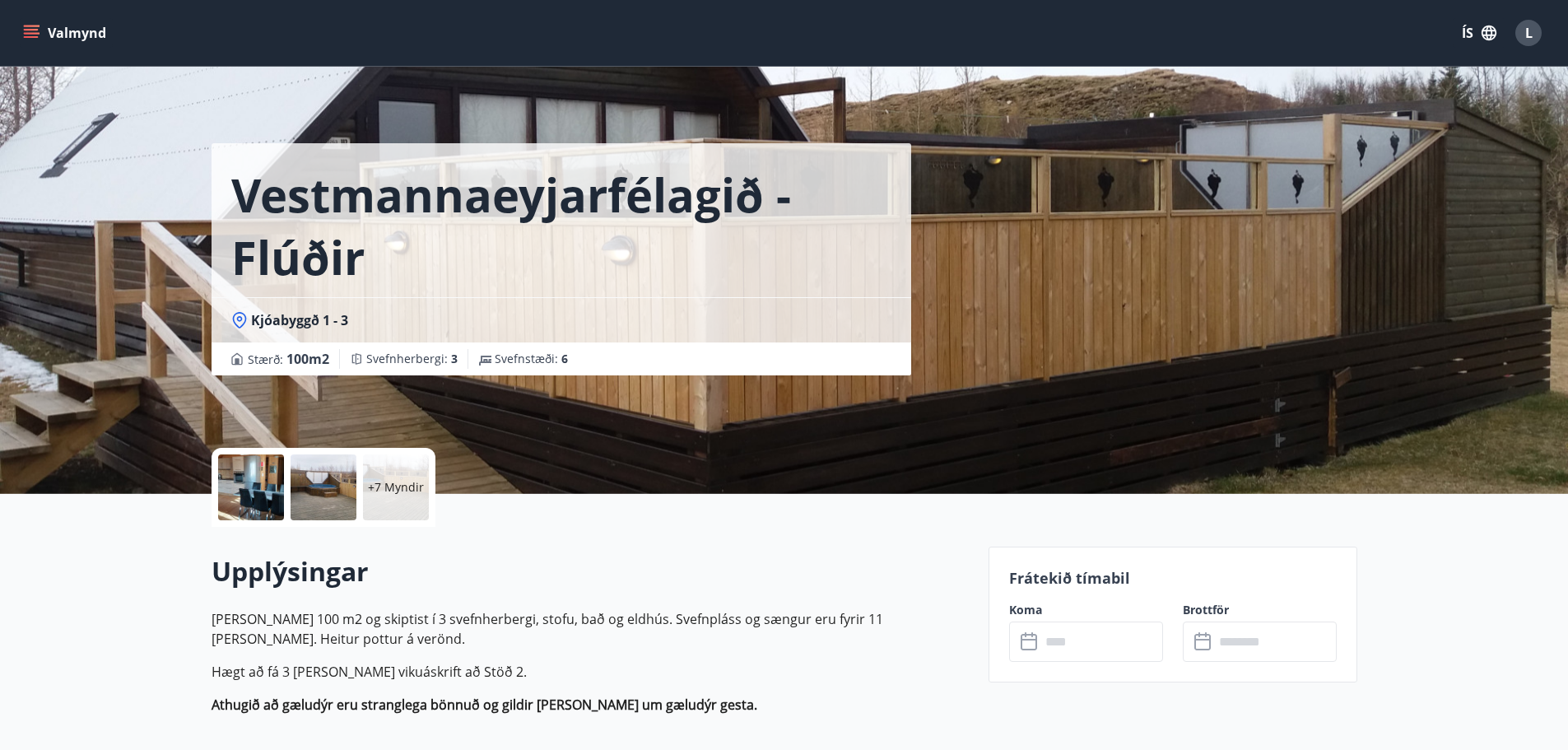
click at [1050, 634] on input "text" at bounding box center [1101, 641] width 122 height 40
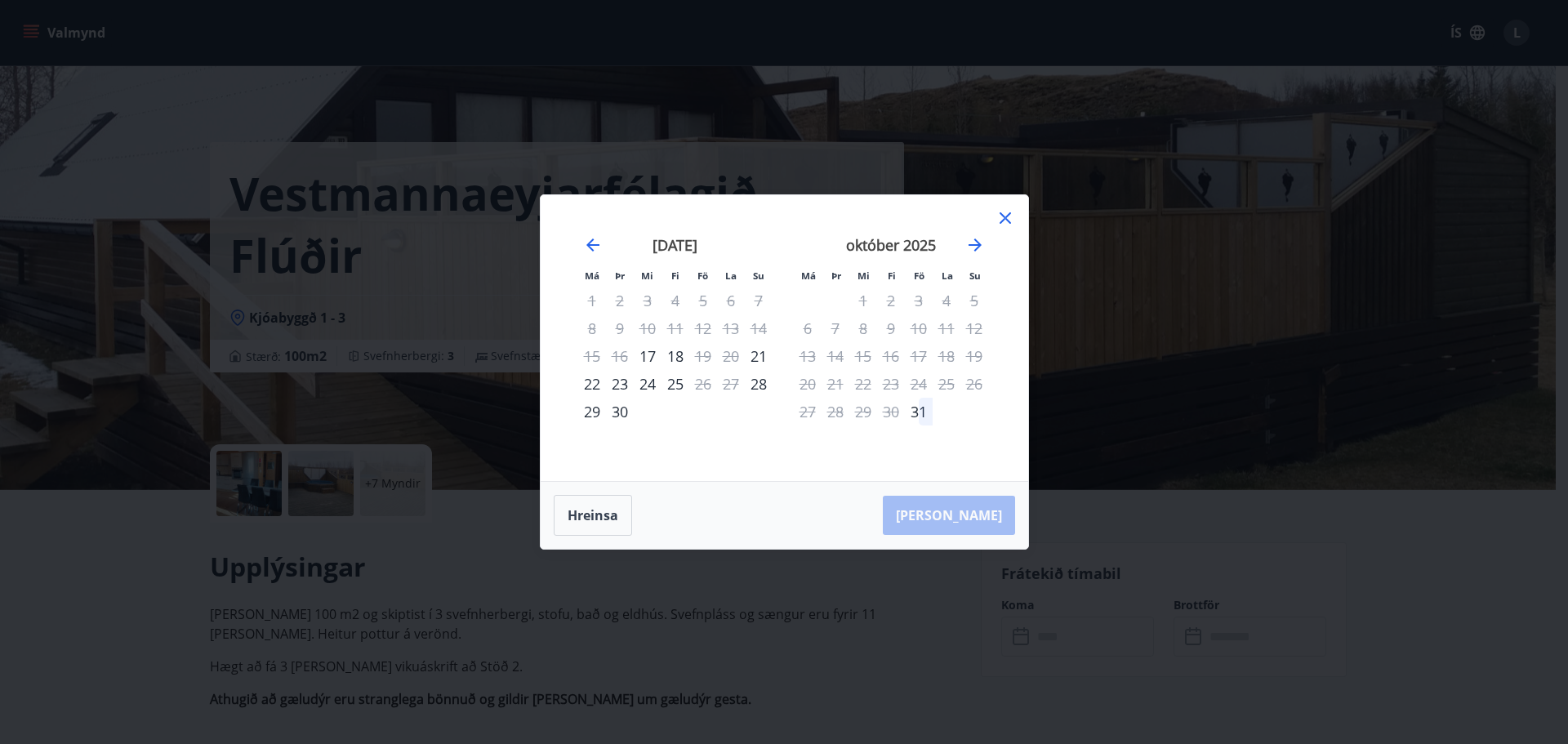
click at [893, 651] on div "Má Þr Mi Fi Fö La Su Má Þr Mi Fi Fö La Su ágúst 2025 1 2 3 4 5 6 7 8 9 10 11 12…" at bounding box center [784, 372] width 1568 height 744
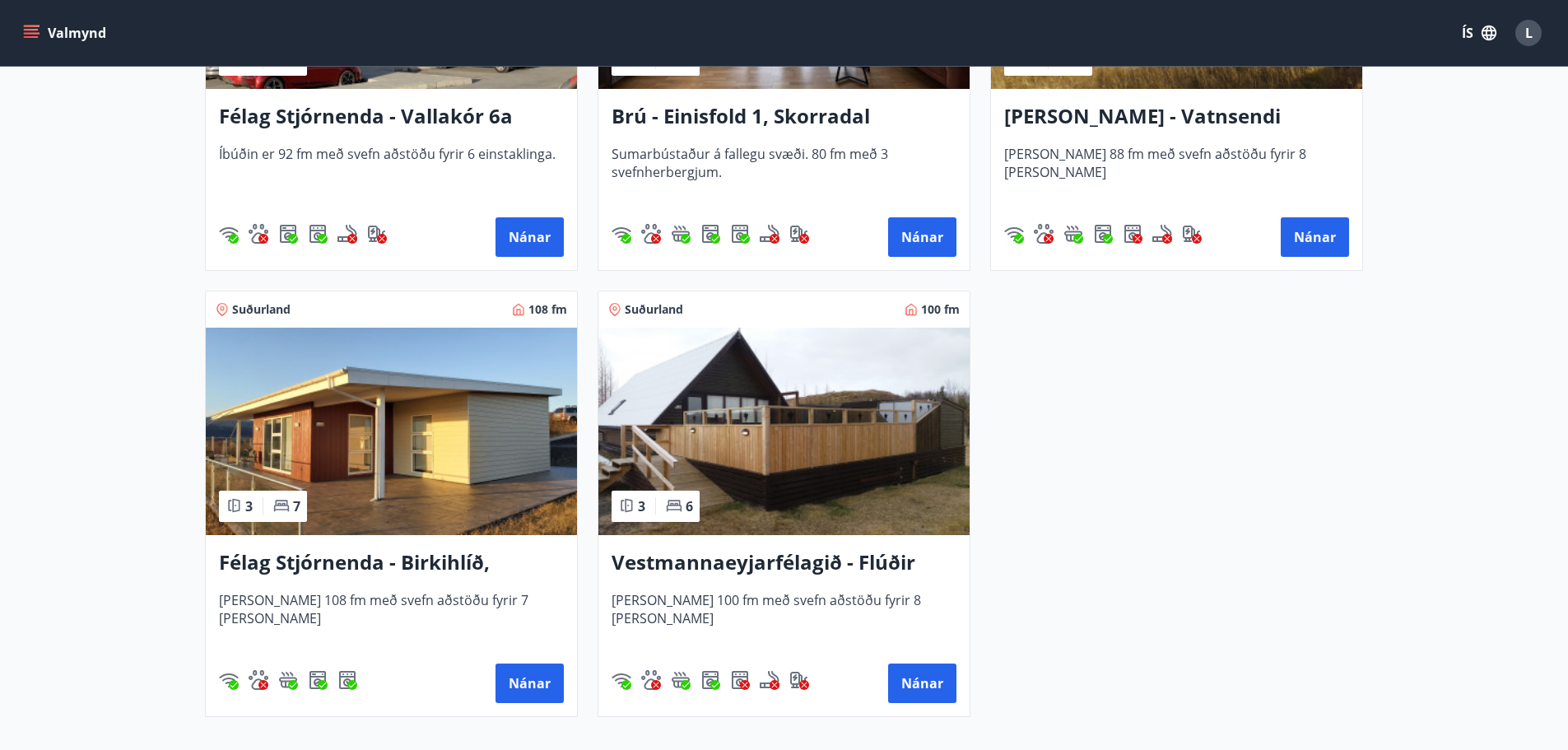
scroll to position [991, 0]
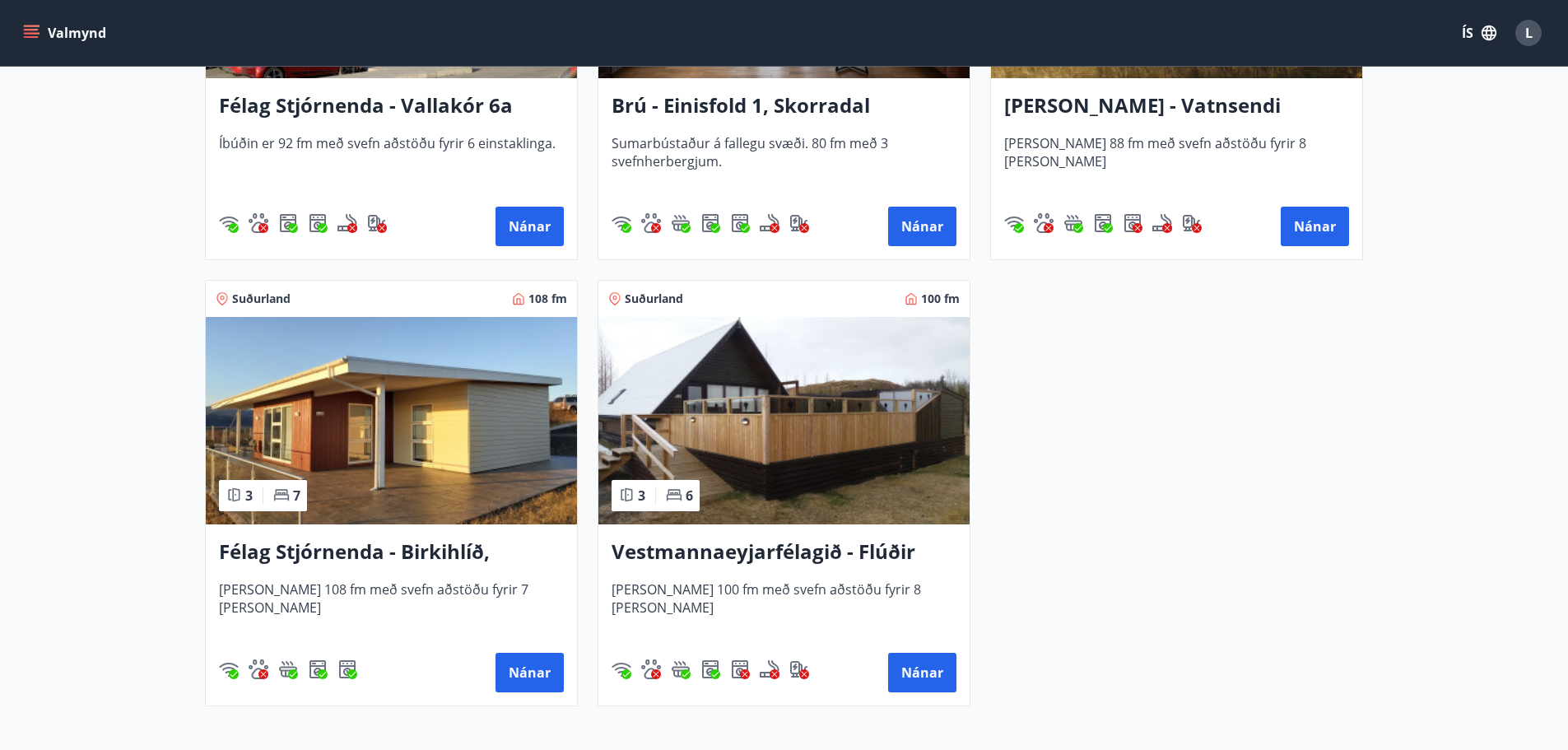
click at [467, 483] on img at bounding box center [392, 421] width 371 height 207
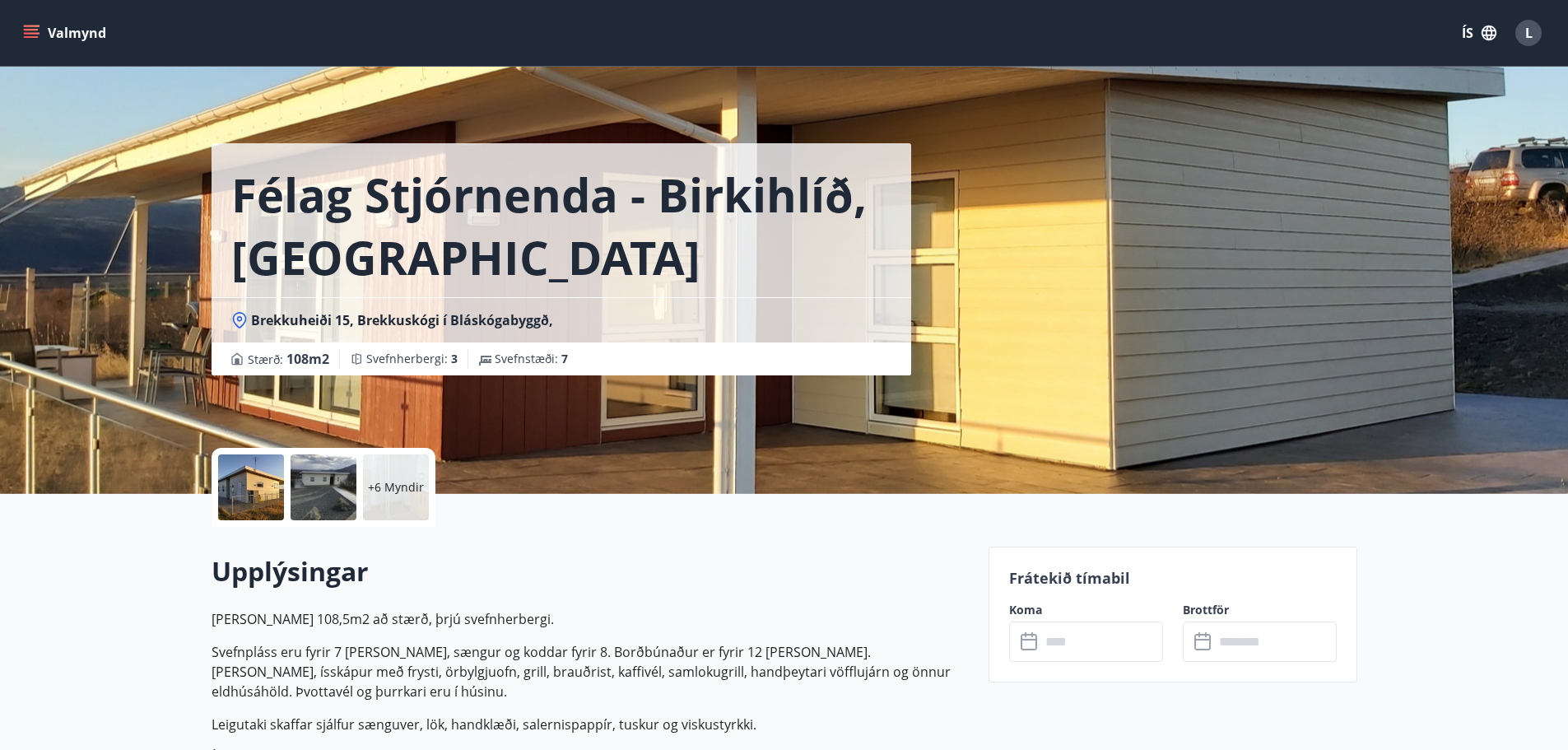
click at [1048, 634] on input "text" at bounding box center [1101, 641] width 122 height 40
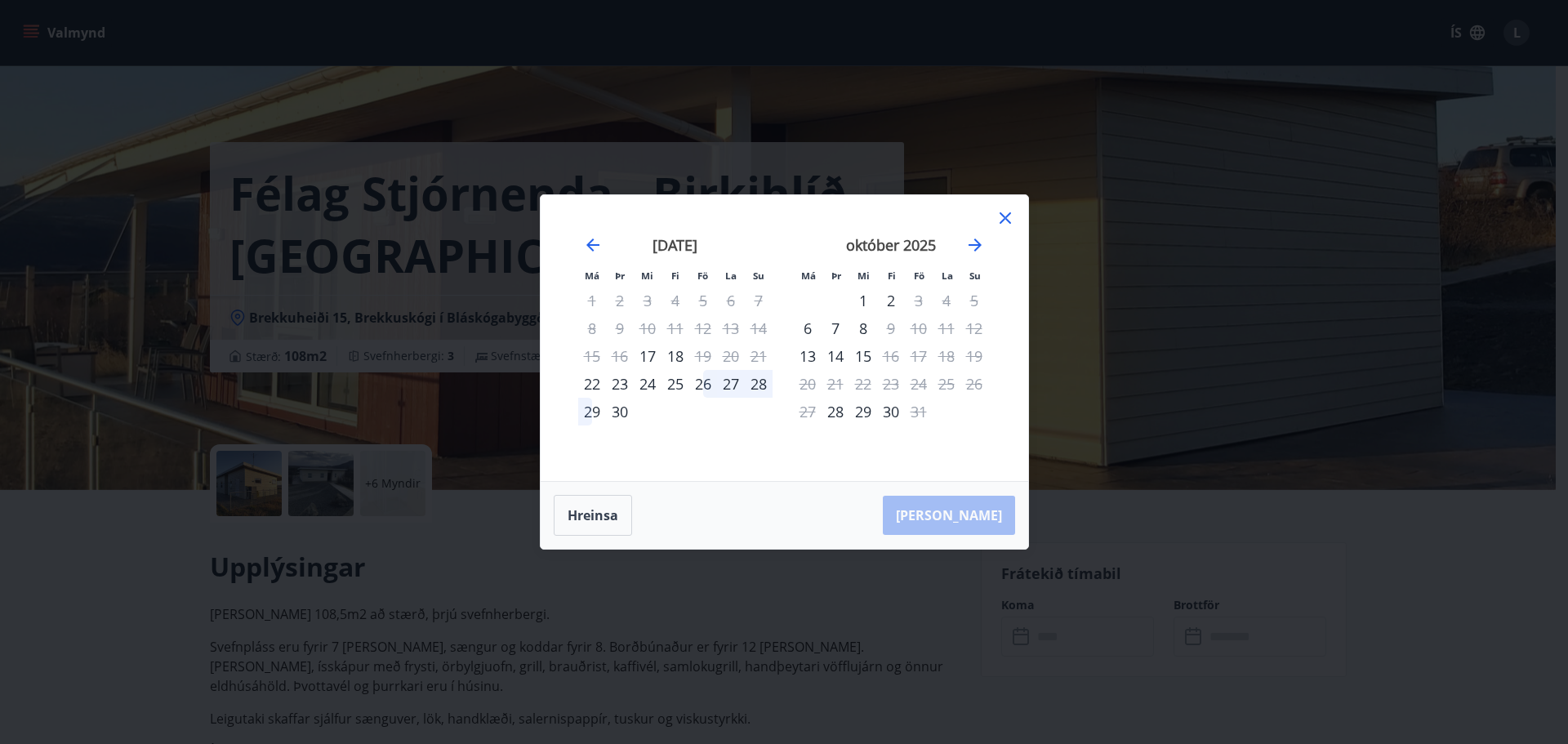
click at [704, 387] on div "26" at bounding box center [703, 384] width 28 height 28
click at [764, 386] on div "28" at bounding box center [759, 384] width 28 height 28
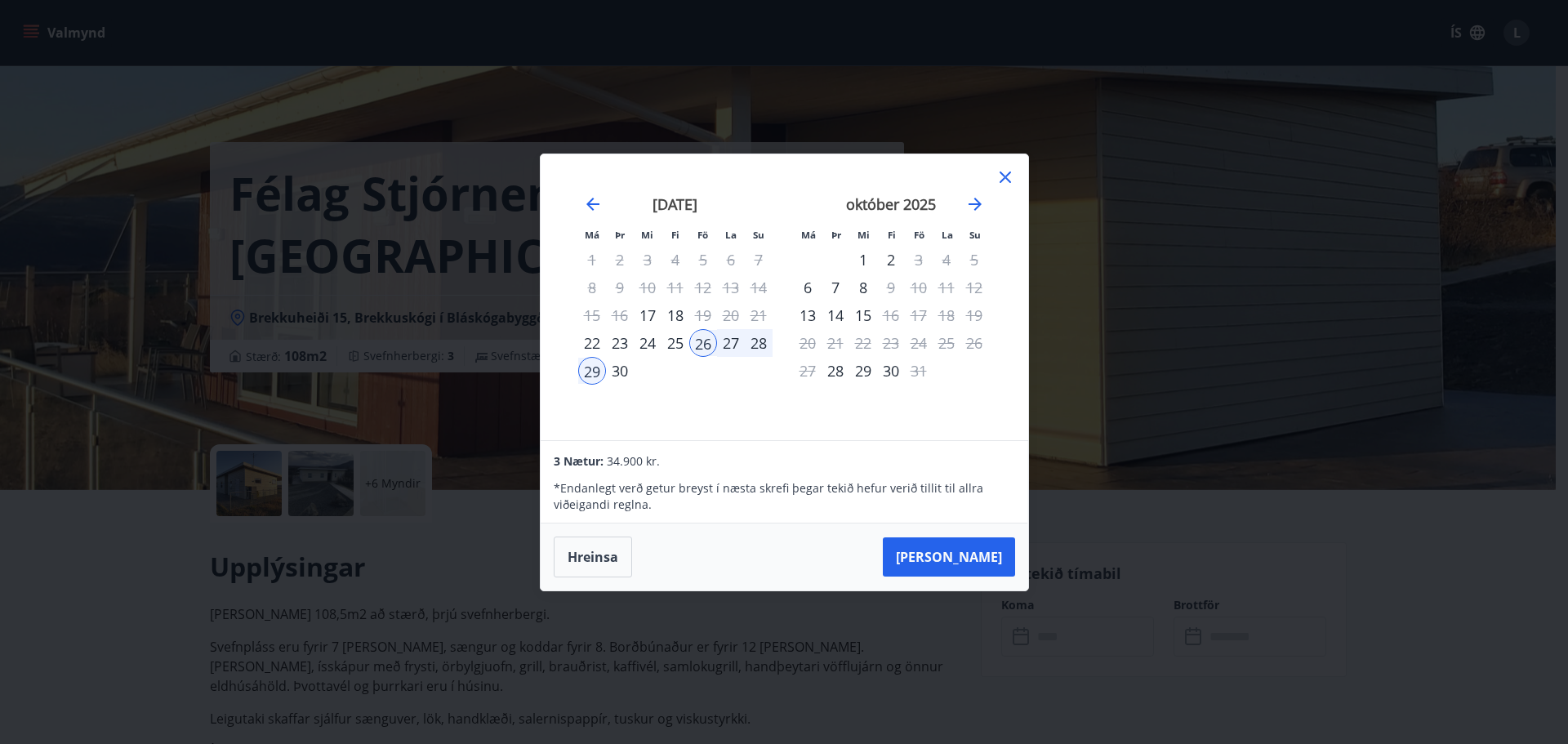
click at [676, 343] on div "25" at bounding box center [676, 343] width 28 height 28
click at [704, 345] on div "26" at bounding box center [703, 343] width 28 height 28
click at [727, 347] on div "27" at bounding box center [731, 343] width 28 height 28
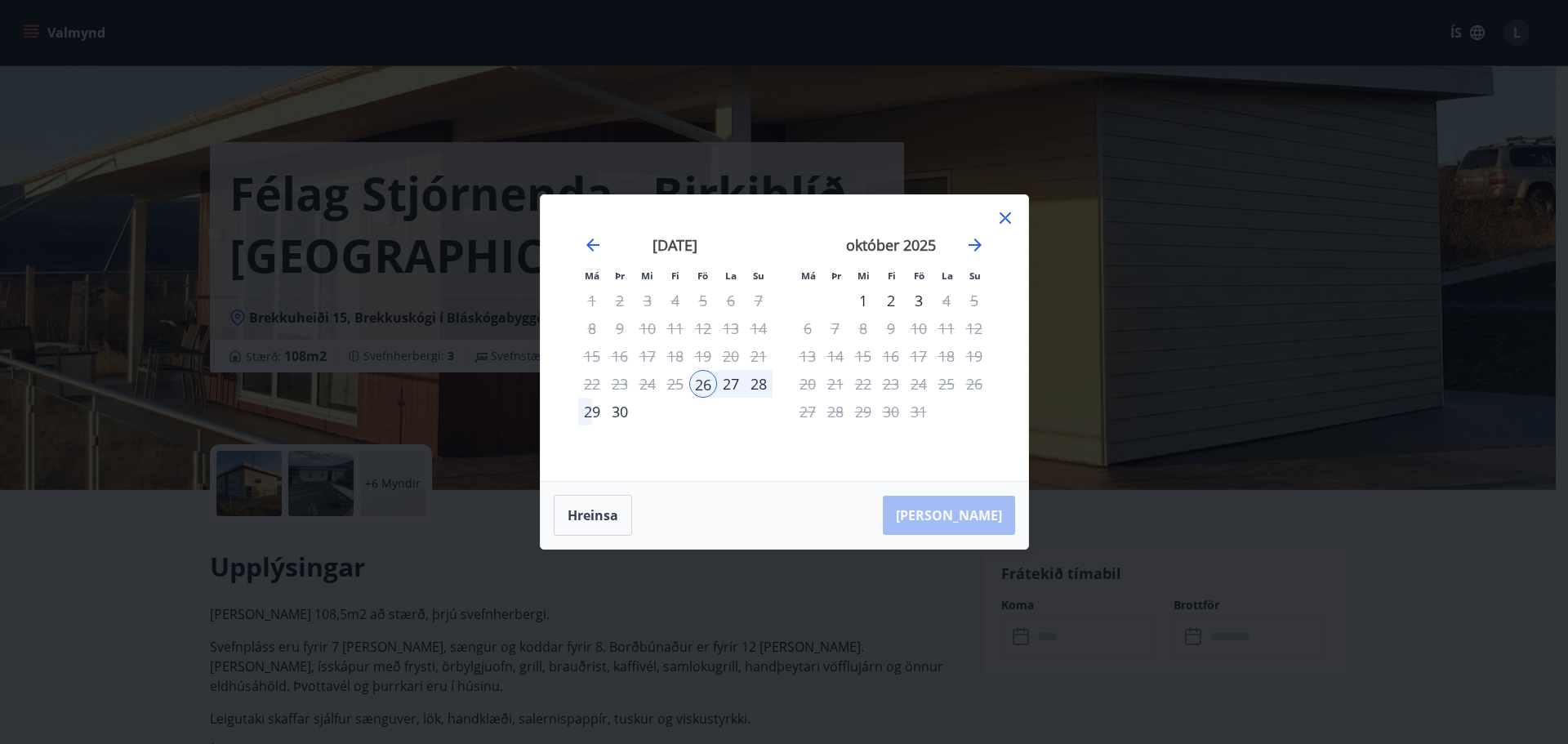
click at [759, 387] on div "28" at bounding box center [759, 384] width 28 height 28
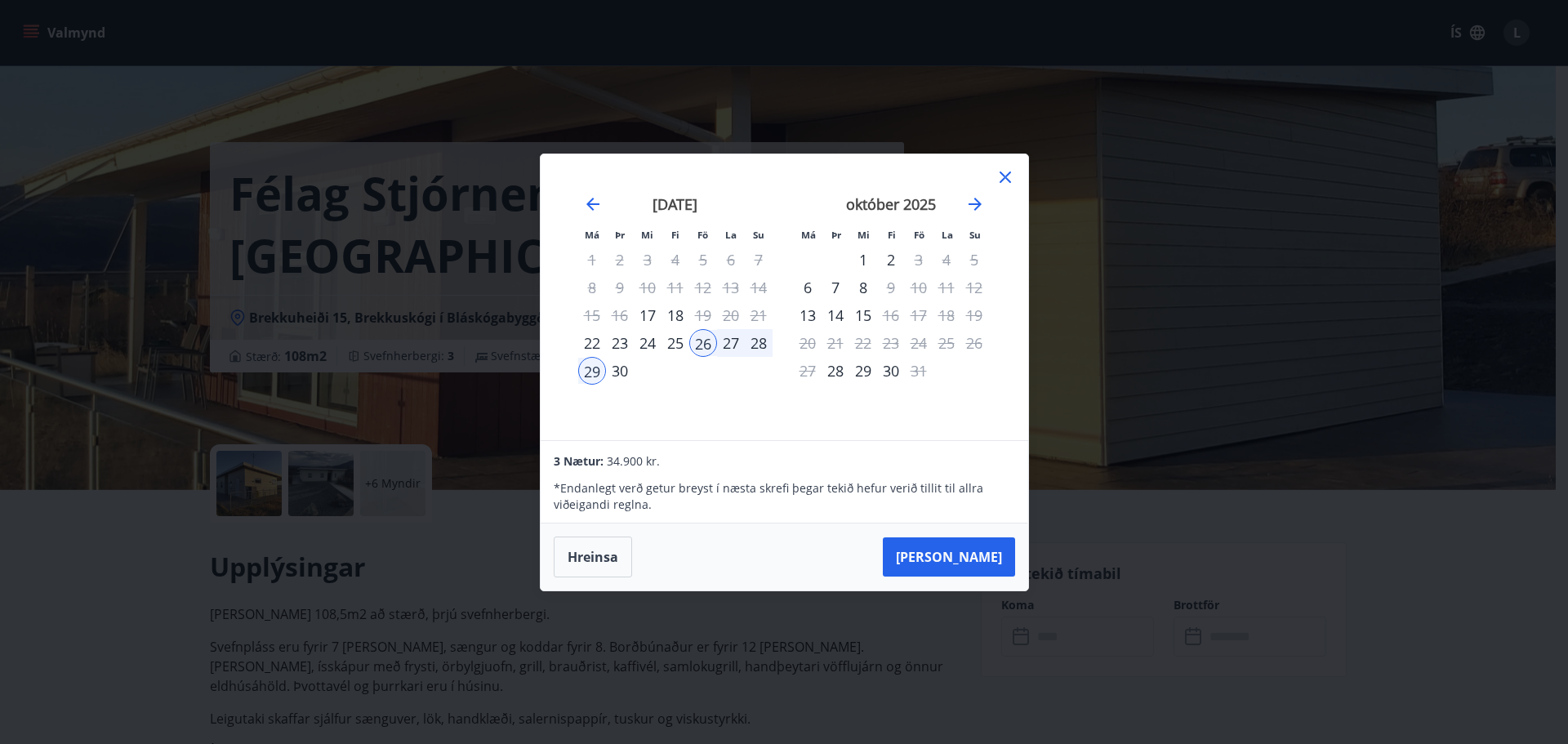
click at [671, 340] on div "25" at bounding box center [676, 343] width 28 height 28
click at [1002, 170] on icon at bounding box center [1005, 177] width 19 height 19
